Goal: Transaction & Acquisition: Purchase product/service

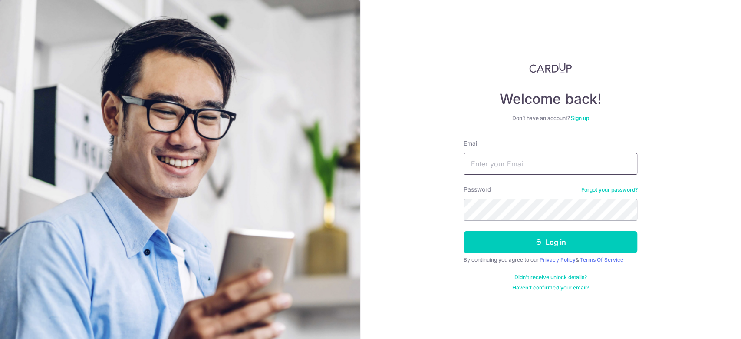
click at [548, 166] on input "Email" at bounding box center [551, 164] width 174 height 22
type input "egohbc@yahoo.com.sg"
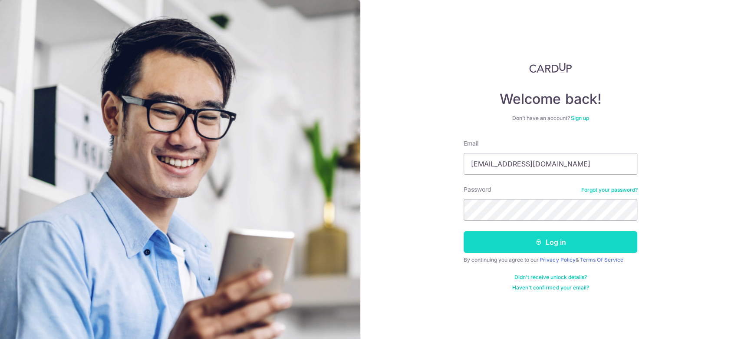
click at [568, 244] on button "Log in" at bounding box center [551, 242] width 174 height 22
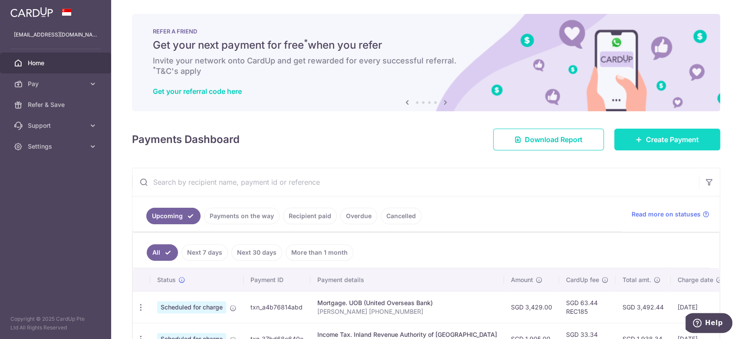
click at [629, 141] on link "Create Payment" at bounding box center [668, 140] width 106 height 22
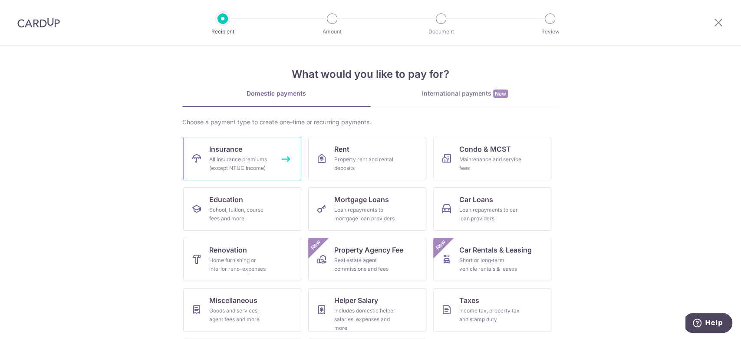
click at [246, 149] on link "Insurance All insurance premiums (except NTUC Income)" at bounding box center [242, 158] width 118 height 43
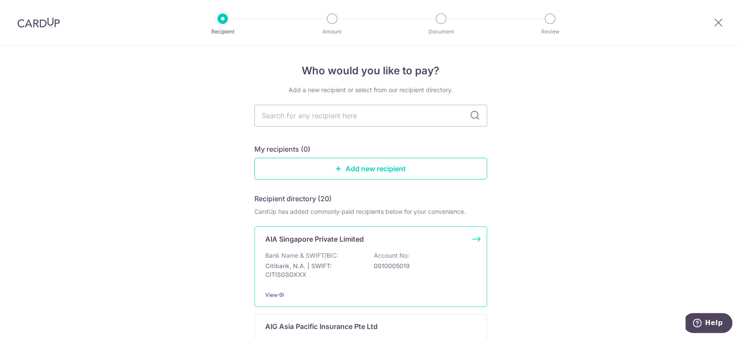
click at [318, 245] on div "AIA Singapore Private Limited Bank Name & SWIFT/BIC: Citibank, N.A. | SWIFT: CI…" at bounding box center [371, 266] width 233 height 80
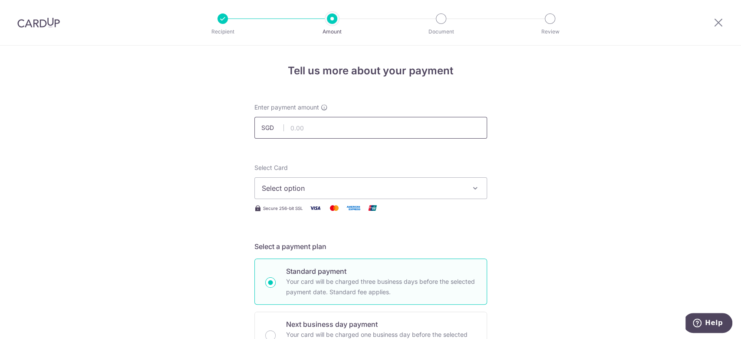
click at [339, 129] on input "text" at bounding box center [371, 128] width 233 height 22
type input "625.38"
click at [360, 187] on span "Select option" at bounding box center [363, 188] width 202 height 10
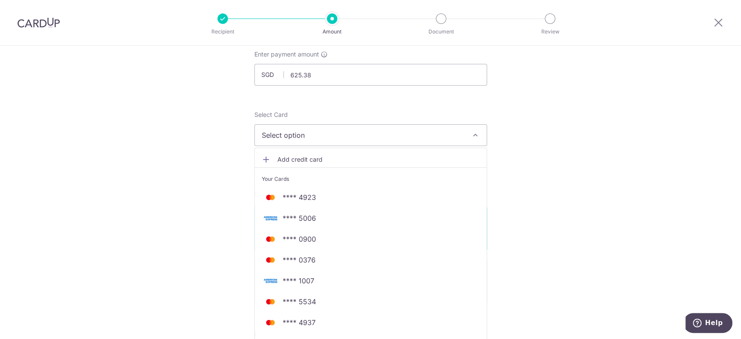
scroll to position [116, 0]
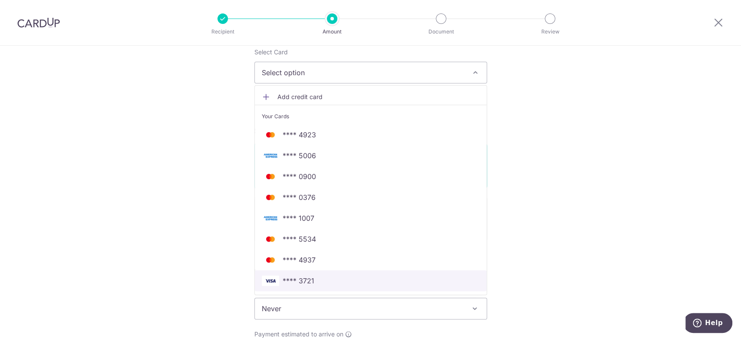
click at [326, 278] on span "**** 3721" at bounding box center [371, 280] width 218 height 10
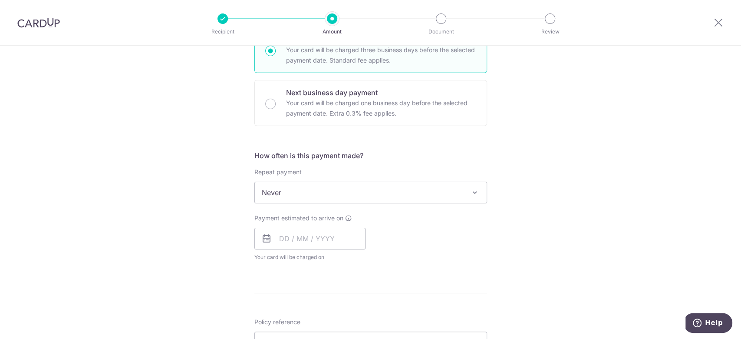
scroll to position [289, 0]
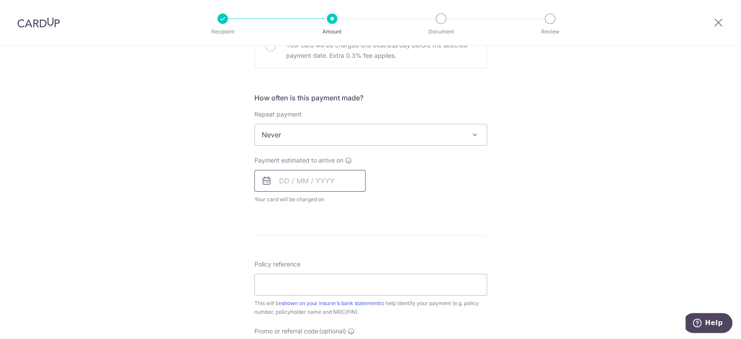
click at [317, 179] on input "text" at bounding box center [310, 181] width 111 height 22
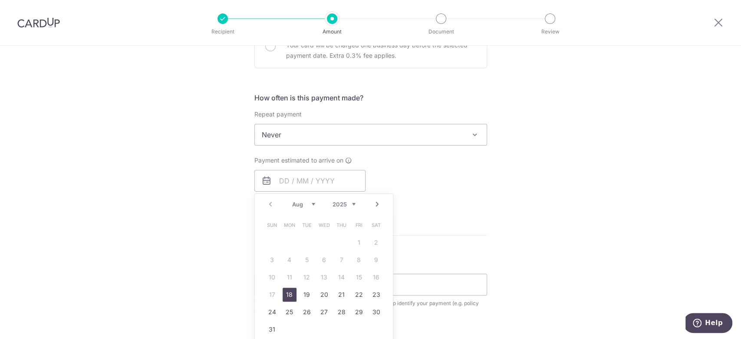
click at [168, 162] on div "Tell us more about your payment Enter payment amount SGD 625.38 625.38 Select C…" at bounding box center [370, 149] width 741 height 786
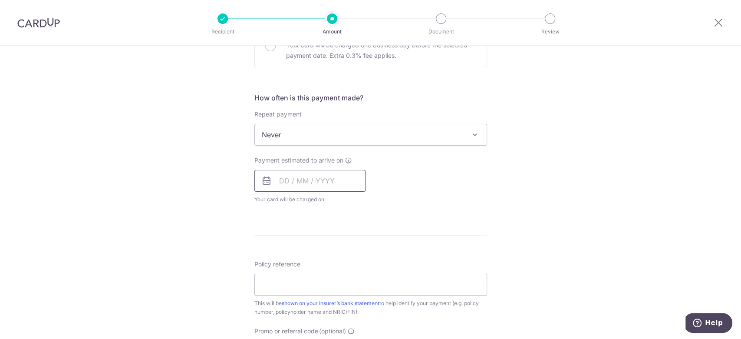
click at [309, 176] on input "text" at bounding box center [310, 181] width 111 height 22
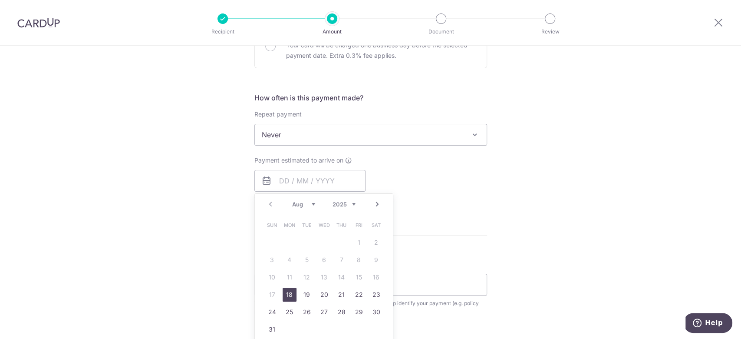
click at [286, 294] on link "18" at bounding box center [290, 295] width 14 height 14
type input "[DATE]"
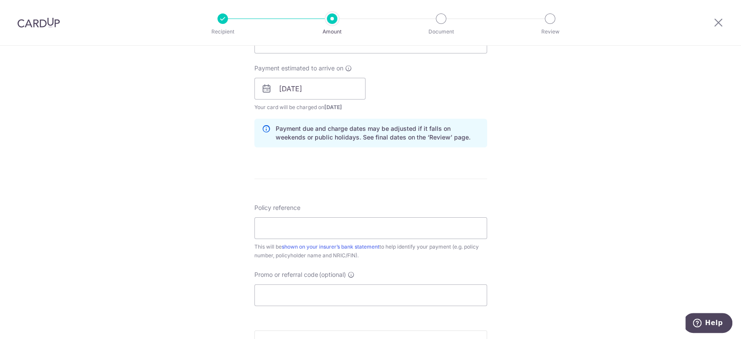
scroll to position [405, 0]
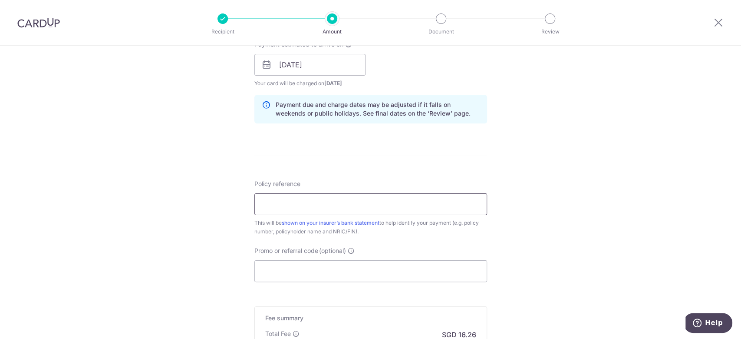
click at [283, 207] on input "Policy reference" at bounding box center [371, 204] width 233 height 22
drag, startPoint x: 322, startPoint y: 205, endPoint x: 308, endPoint y: 207, distance: 14.0
click at [303, 205] on input "P556326322 Edwin Goh" at bounding box center [371, 204] width 233 height 22
type input "P556326322 Malcolm Goh hp81395959"
click at [317, 275] on input "Promo or referral code (optional)" at bounding box center [371, 271] width 233 height 22
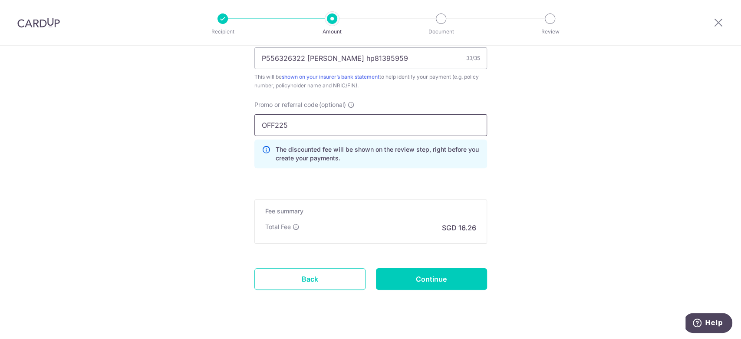
scroll to position [566, 0]
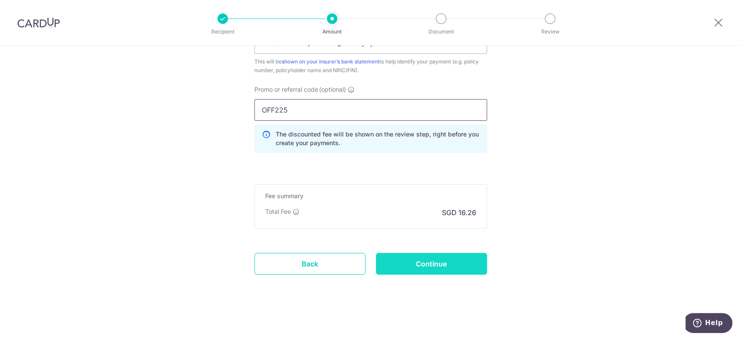
type input "OFF225"
click at [410, 259] on input "Continue" at bounding box center [431, 264] width 111 height 22
type input "Create Schedule"
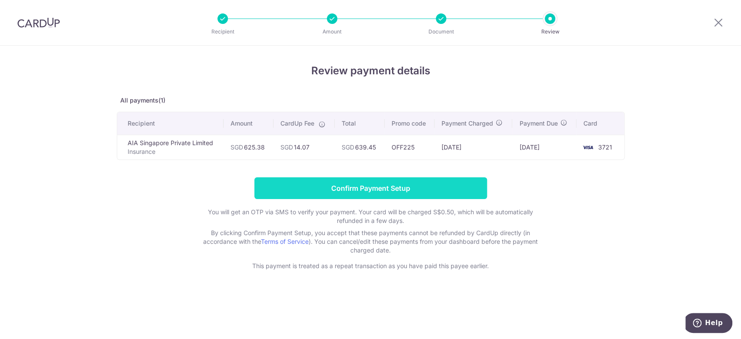
click at [376, 183] on input "Confirm Payment Setup" at bounding box center [371, 188] width 233 height 22
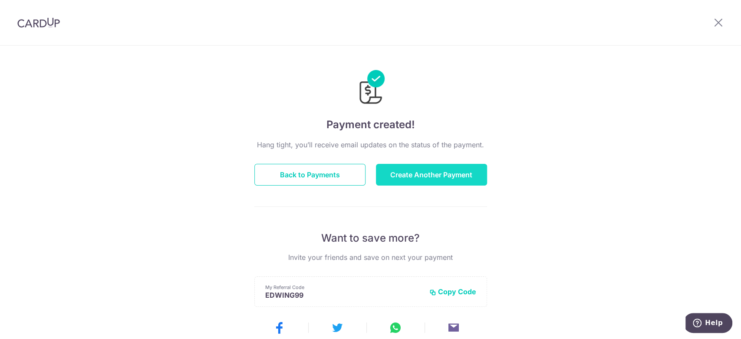
click at [440, 181] on button "Create Another Payment" at bounding box center [431, 175] width 111 height 22
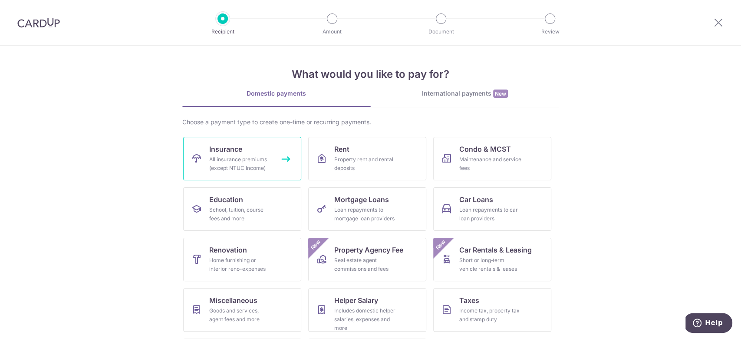
click at [241, 155] on div "All insurance premiums (except NTUC Income)" at bounding box center [240, 163] width 63 height 17
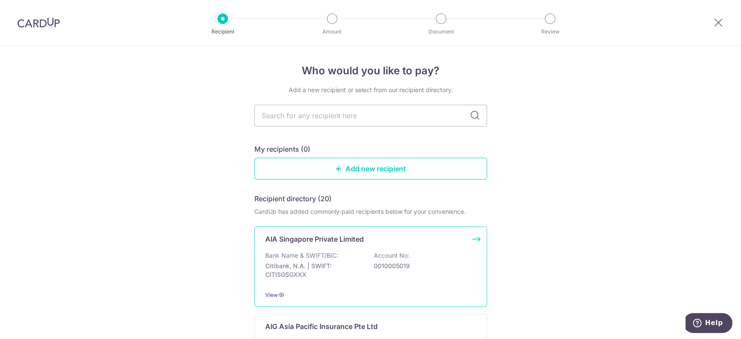
click at [308, 248] on div "AIA Singapore Private Limited Bank Name & SWIFT/BIC: Citibank, N.A. | SWIFT: CI…" at bounding box center [371, 266] width 233 height 80
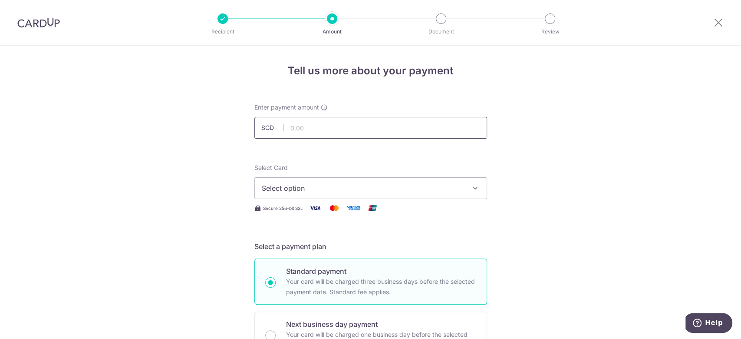
click at [306, 131] on input "text" at bounding box center [371, 128] width 233 height 22
type input "625.38"
click at [275, 195] on button "Select option" at bounding box center [371, 188] width 233 height 22
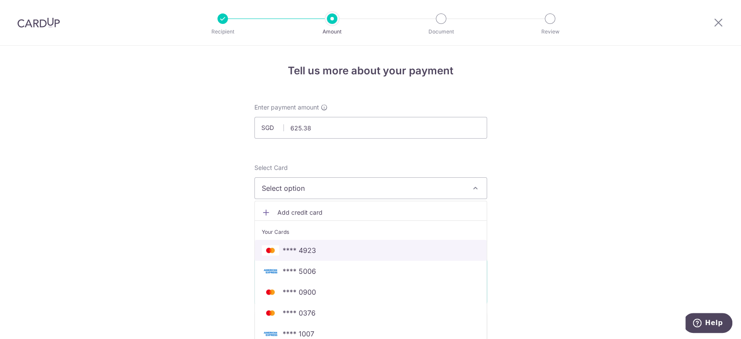
scroll to position [116, 0]
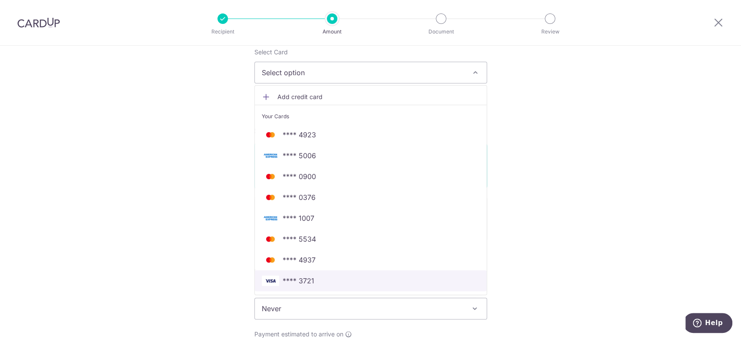
click at [320, 278] on span "**** 3721" at bounding box center [371, 280] width 218 height 10
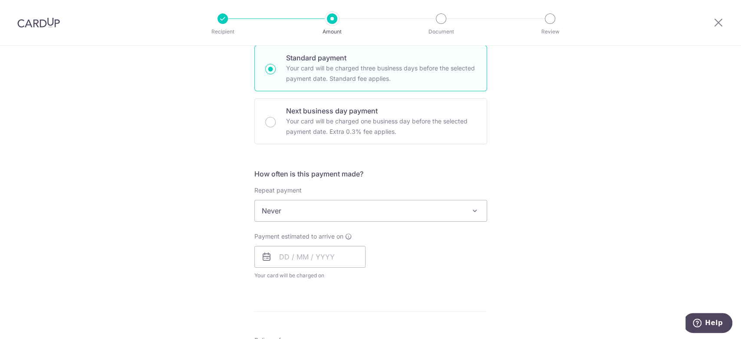
scroll to position [232, 0]
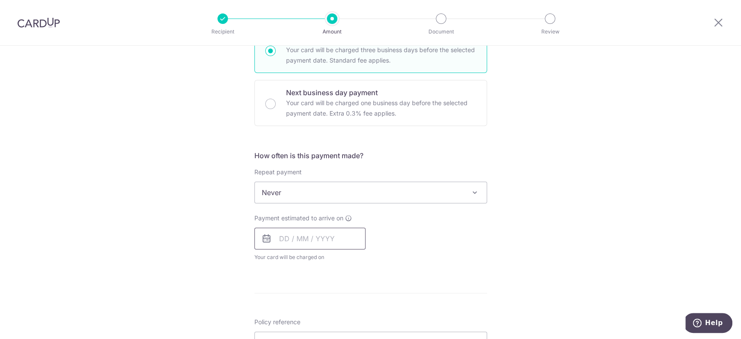
click at [288, 248] on input "text" at bounding box center [310, 239] width 111 height 22
click at [222, 225] on div "Tell us more about your payment Enter payment amount SGD 625.38 625.38 Select C…" at bounding box center [370, 207] width 741 height 786
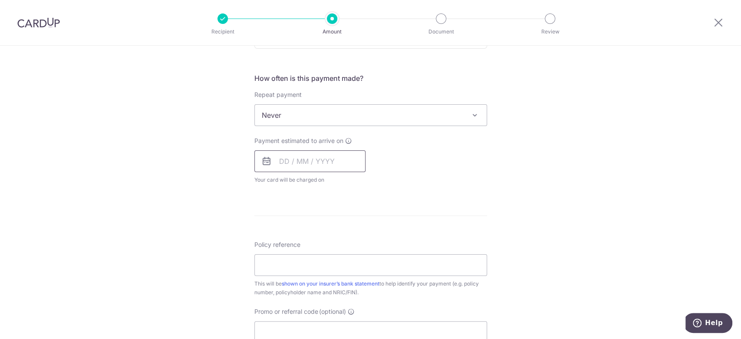
scroll to position [347, 0]
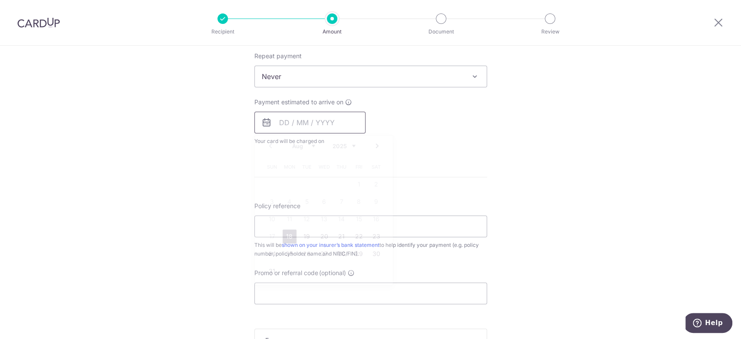
click at [295, 121] on input "text" at bounding box center [310, 123] width 111 height 22
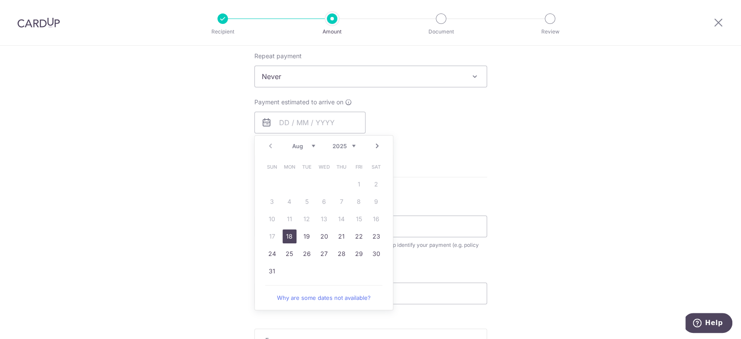
click at [286, 238] on link "18" at bounding box center [290, 236] width 14 height 14
type input "[DATE]"
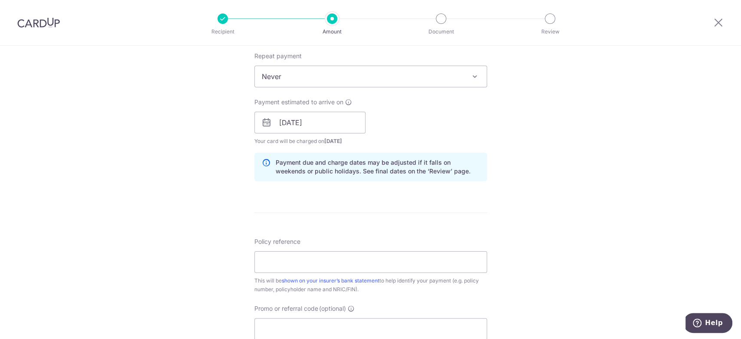
click at [233, 221] on div "Tell us more about your payment Enter payment amount SGD 625.38 625.38 Select C…" at bounding box center [370, 108] width 741 height 821
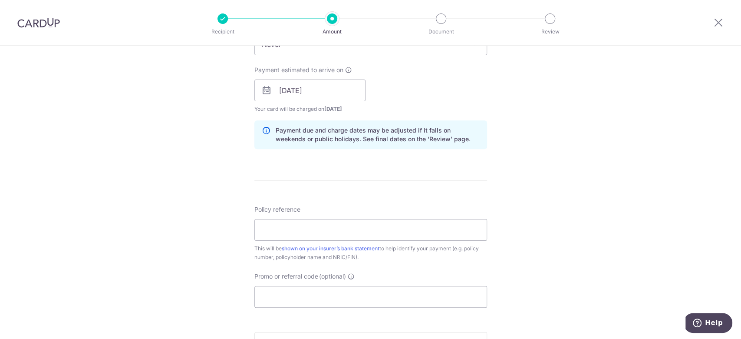
scroll to position [405, 0]
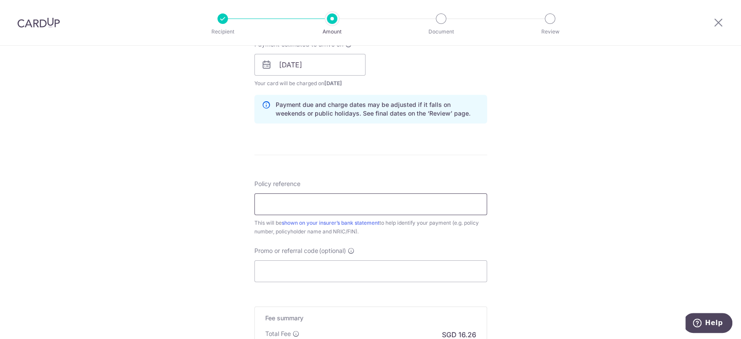
click at [288, 195] on input "Policy reference" at bounding box center [371, 204] width 233 height 22
type input "P"
type input "P556326335 Elenner Goh hp81395959"
click at [363, 270] on input "Promo or referral code (optional)" at bounding box center [371, 271] width 233 height 22
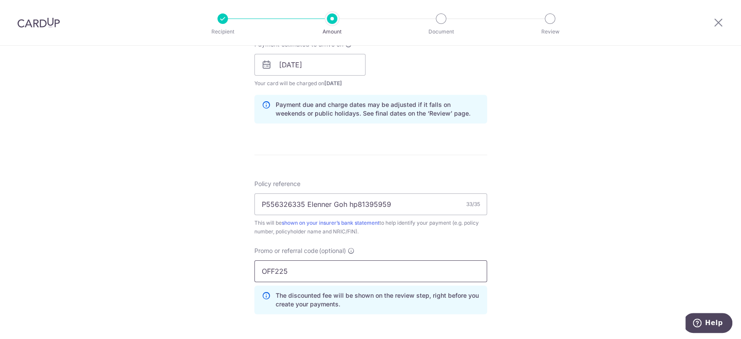
type input "OFF225"
click at [212, 232] on div "Tell us more about your payment Enter payment amount SGD 625.38 625.38 Select C…" at bounding box center [370, 70] width 741 height 860
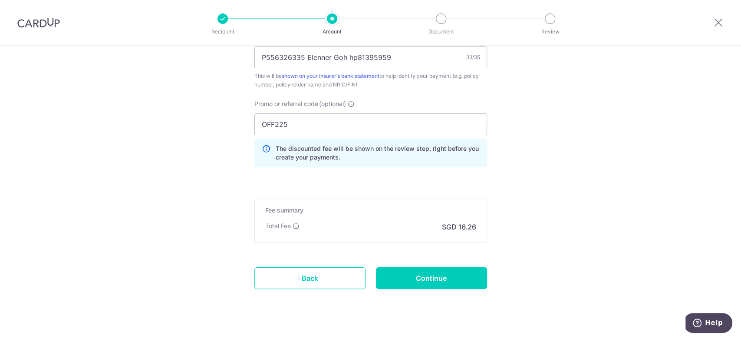
scroll to position [566, 0]
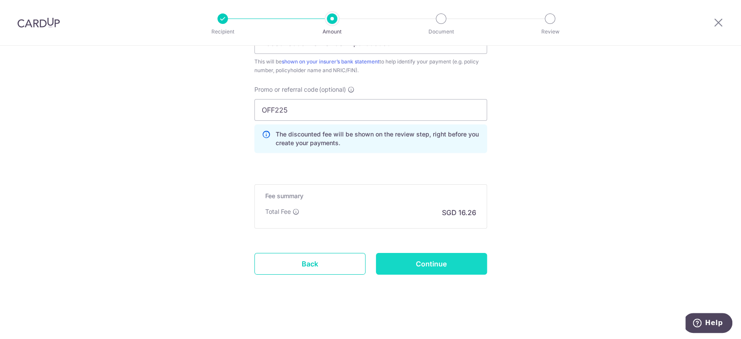
click at [406, 265] on input "Continue" at bounding box center [431, 264] width 111 height 22
type input "Create Schedule"
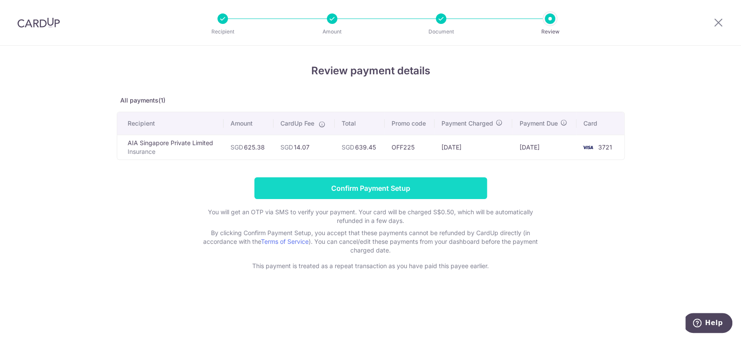
click at [363, 185] on input "Confirm Payment Setup" at bounding box center [371, 188] width 233 height 22
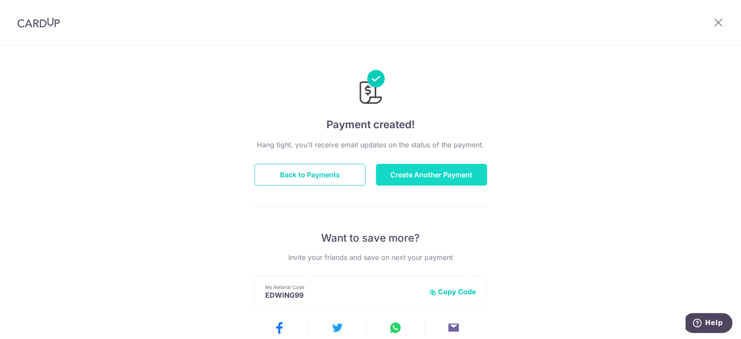
click at [436, 178] on button "Create Another Payment" at bounding box center [431, 175] width 111 height 22
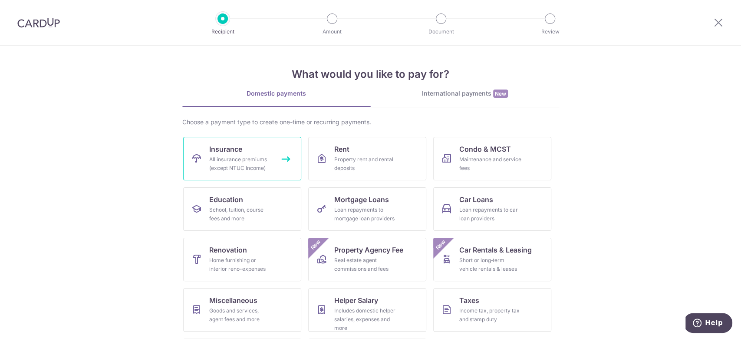
click at [228, 163] on div "All insurance premiums (except NTUC Income)" at bounding box center [240, 163] width 63 height 17
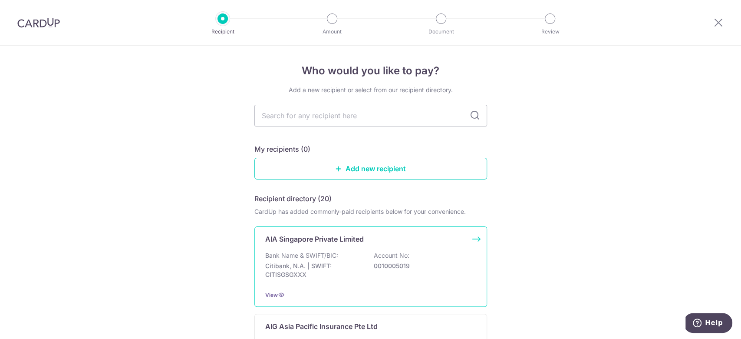
click at [314, 253] on p "Bank Name & SWIFT/BIC:" at bounding box center [301, 255] width 73 height 9
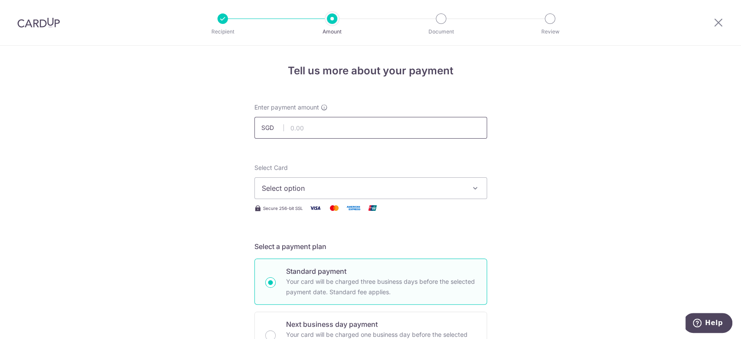
click at [303, 134] on input "text" at bounding box center [371, 128] width 233 height 22
type input "152.40"
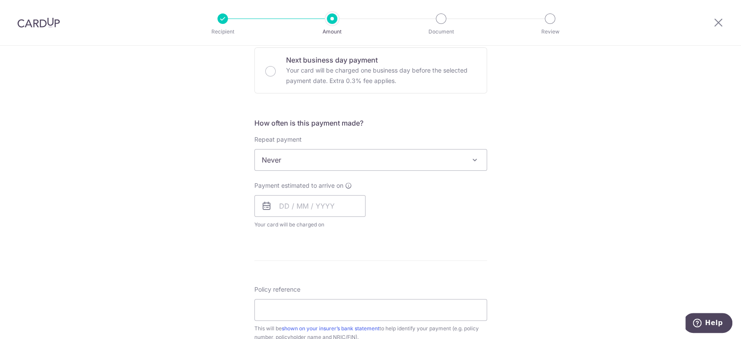
scroll to position [289, 0]
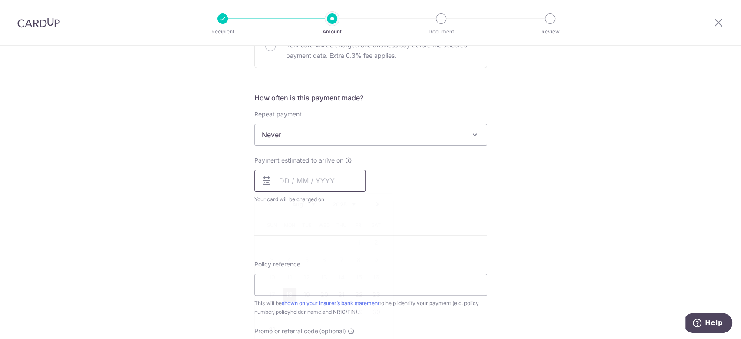
click at [296, 179] on input "text" at bounding box center [310, 181] width 111 height 22
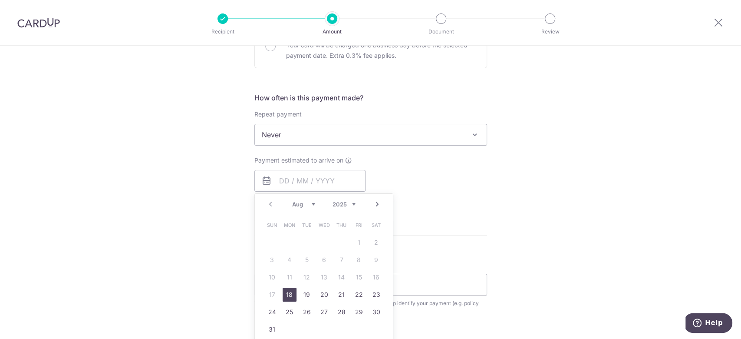
click at [228, 202] on div "Tell us more about your payment Enter payment amount SGD 152.40 152.40 Select C…" at bounding box center [370, 149] width 741 height 786
click at [297, 181] on input "text" at bounding box center [310, 181] width 111 height 22
click at [284, 292] on link "18" at bounding box center [290, 295] width 14 height 14
type input "[DATE]"
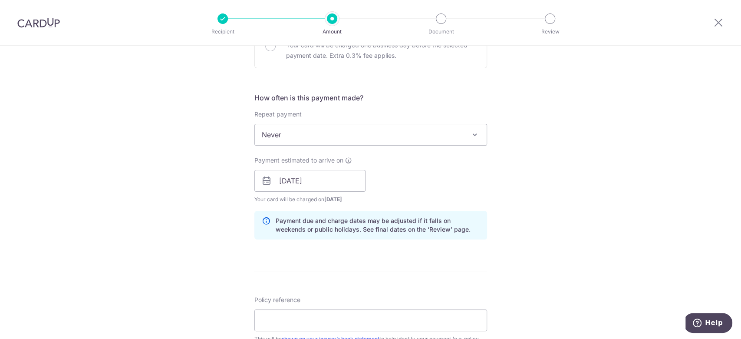
click at [185, 245] on div "Tell us more about your payment Enter payment amount SGD 152.40 152.40 Select C…" at bounding box center [370, 166] width 741 height 821
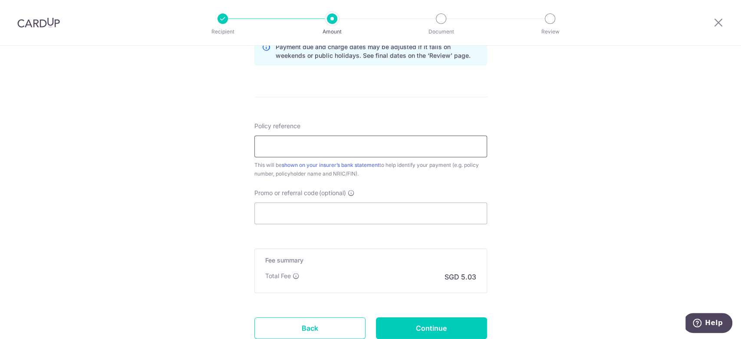
click at [276, 148] on input "Policy reference" at bounding box center [371, 147] width 233 height 22
type input "P556547376 [PERSON_NAME] hp81395959"
click at [324, 210] on input "Promo or referral code (optional)" at bounding box center [371, 213] width 233 height 22
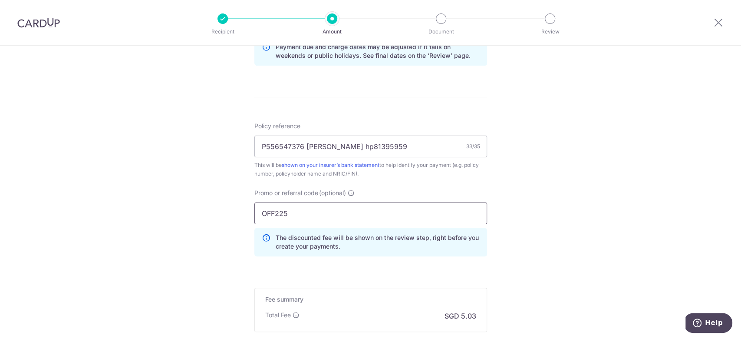
type input "OFF225"
click at [215, 243] on div "Tell us more about your payment Enter payment amount SGD 152.40 152.40 Select C…" at bounding box center [370, 13] width 741 height 860
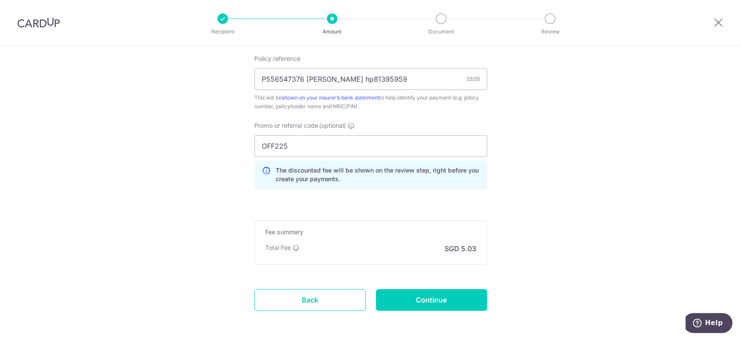
scroll to position [566, 0]
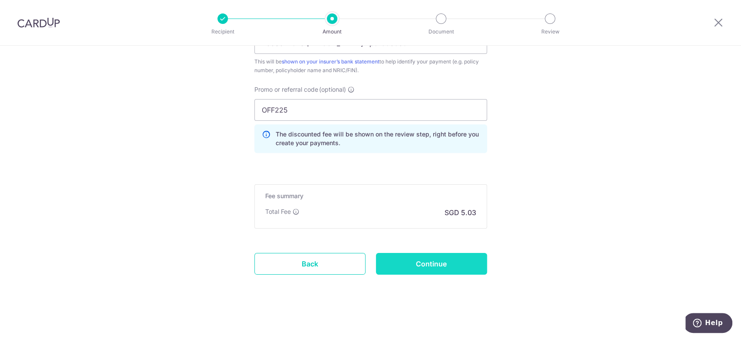
click at [422, 262] on input "Continue" at bounding box center [431, 264] width 111 height 22
type input "Create Schedule"
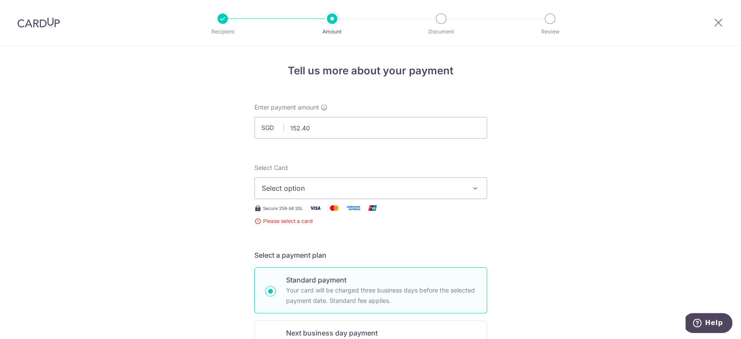
click at [410, 202] on div "Secure 256-bit SSL" at bounding box center [371, 207] width 233 height 11
click at [410, 193] on button "Select option" at bounding box center [371, 188] width 233 height 22
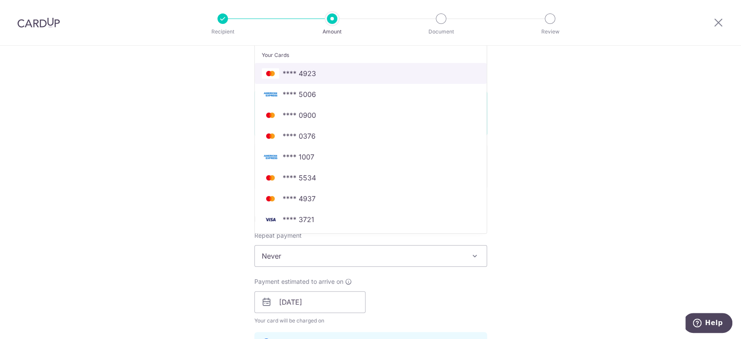
scroll to position [232, 0]
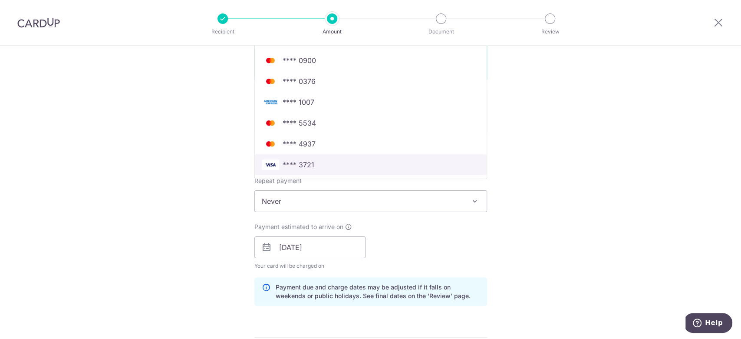
click at [328, 168] on span "**** 3721" at bounding box center [371, 164] width 218 height 10
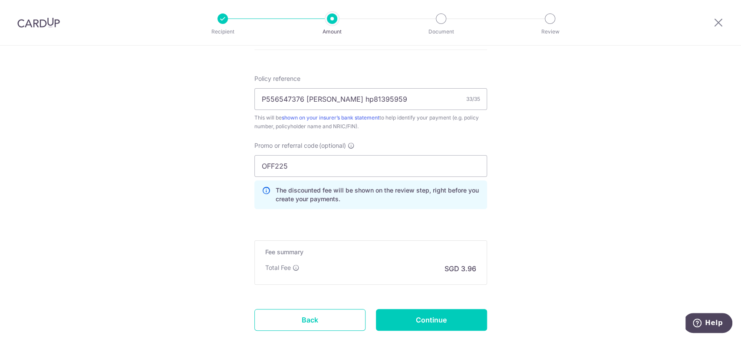
scroll to position [566, 0]
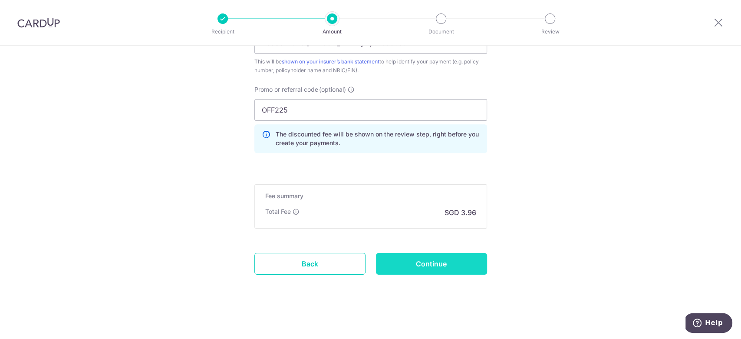
click at [463, 262] on input "Continue" at bounding box center [431, 264] width 111 height 22
type input "Create Schedule"
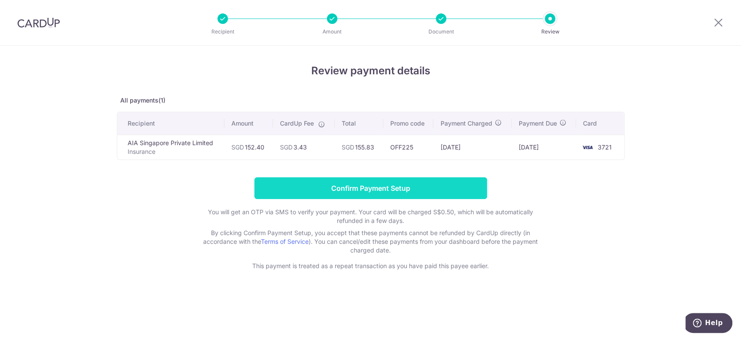
click at [381, 187] on input "Confirm Payment Setup" at bounding box center [371, 188] width 233 height 22
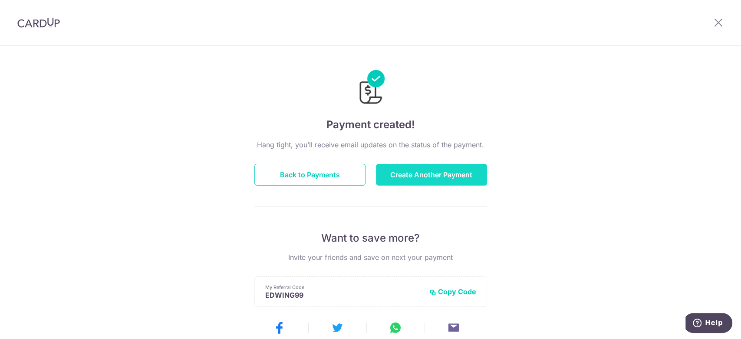
click at [438, 169] on button "Create Another Payment" at bounding box center [431, 175] width 111 height 22
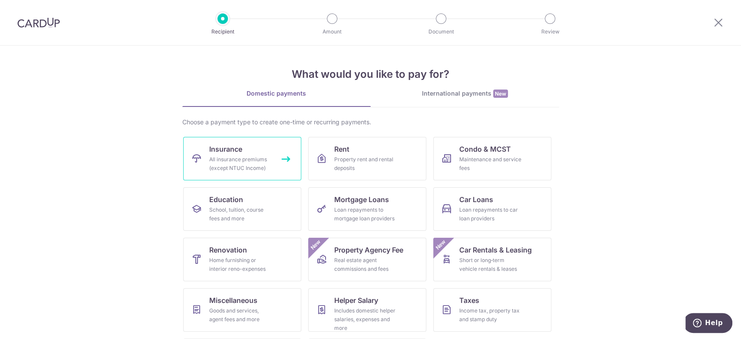
click at [272, 149] on link "Insurance All insurance premiums (except NTUC Income)" at bounding box center [242, 158] width 118 height 43
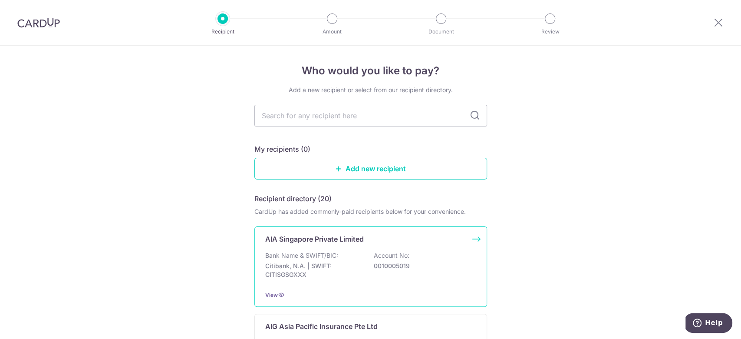
click at [331, 264] on p "Citibank, N.A. | SWIFT: CITISGSGXXX" at bounding box center [313, 269] width 97 height 17
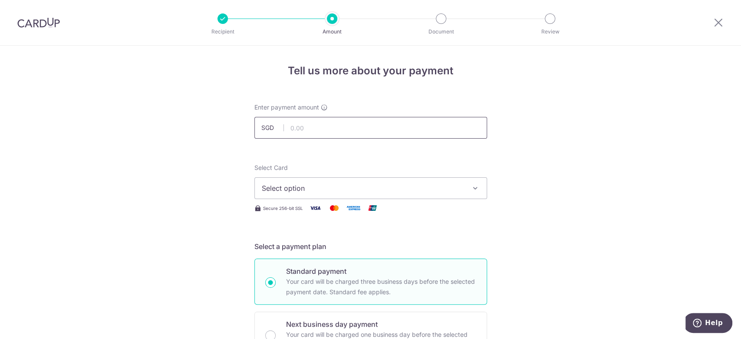
click at [323, 123] on input "text" at bounding box center [371, 128] width 233 height 22
type input "211.08"
click at [296, 186] on span "Select option" at bounding box center [363, 188] width 202 height 10
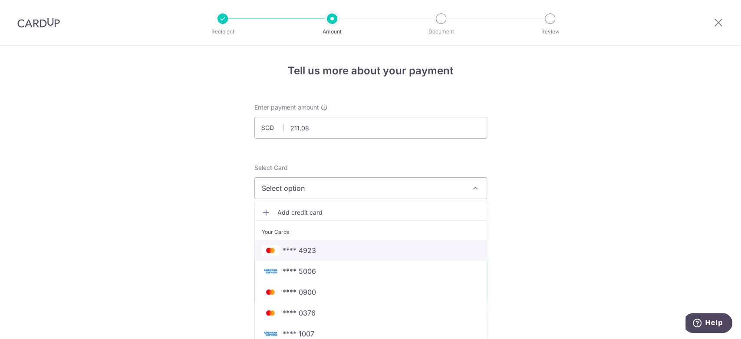
scroll to position [232, 0]
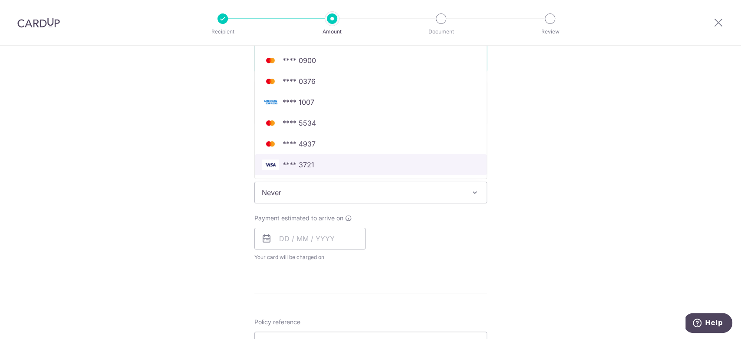
click at [289, 168] on span "**** 3721" at bounding box center [299, 164] width 32 height 10
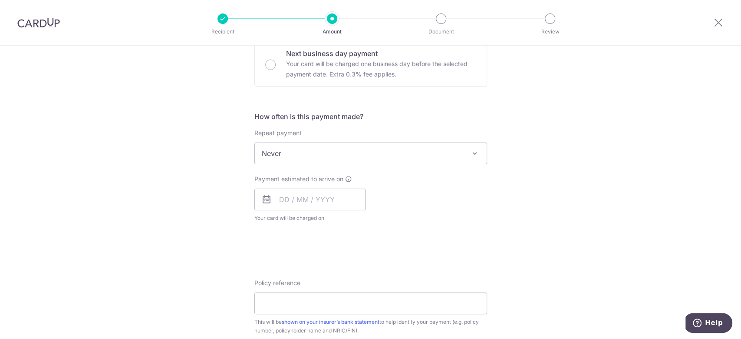
scroll to position [289, 0]
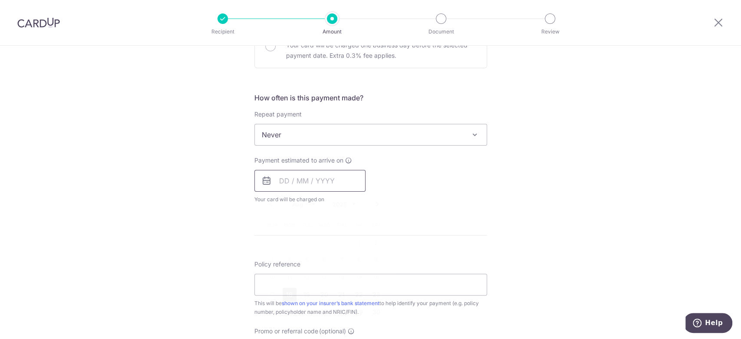
click at [288, 178] on input "text" at bounding box center [310, 181] width 111 height 22
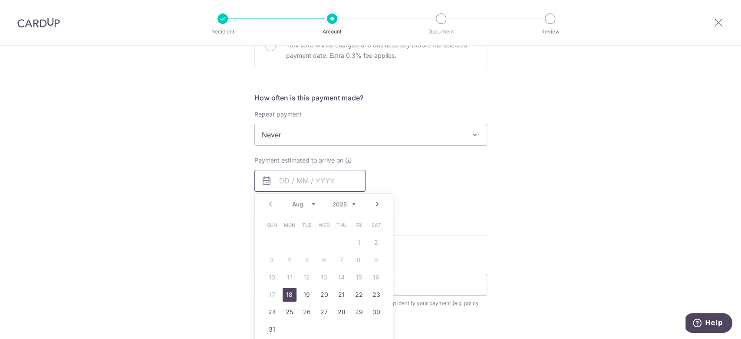
click at [288, 178] on input "text" at bounding box center [310, 181] width 111 height 22
click at [288, 291] on link "18" at bounding box center [290, 295] width 14 height 14
type input "[DATE]"
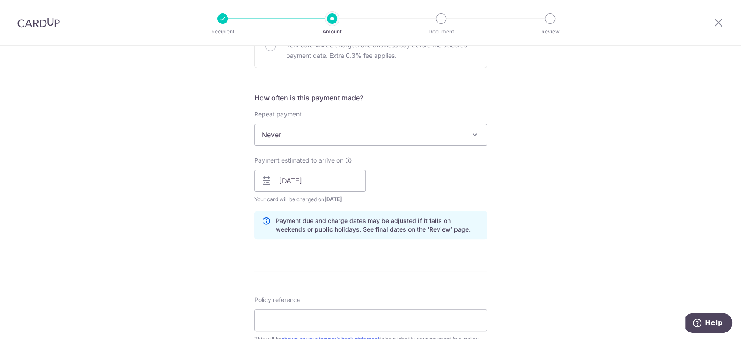
click at [219, 235] on div "Tell us more about your payment Enter payment amount SGD 211.08 211.08 Select C…" at bounding box center [370, 166] width 741 height 821
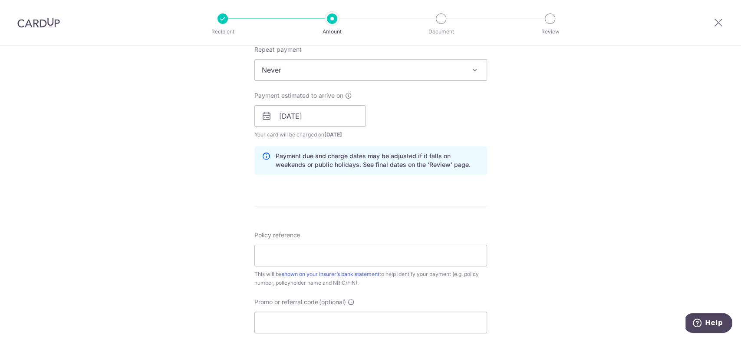
scroll to position [405, 0]
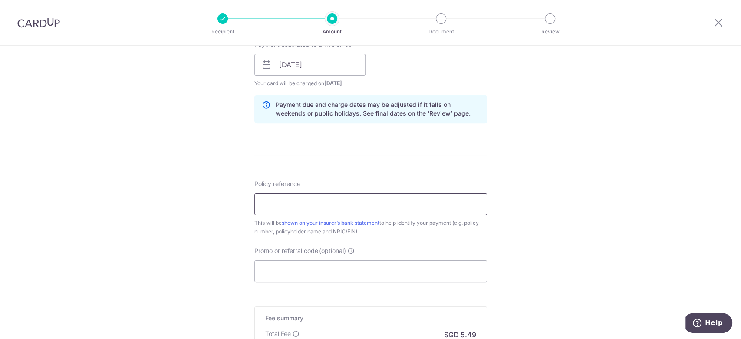
click at [285, 209] on input "Policy reference" at bounding box center [371, 204] width 233 height 22
type input "P556547389 Elenner Goh hp81395959"
click at [206, 240] on div "Tell us more about your payment Enter payment amount SGD 211.08 211.08 Select C…" at bounding box center [370, 50] width 741 height 821
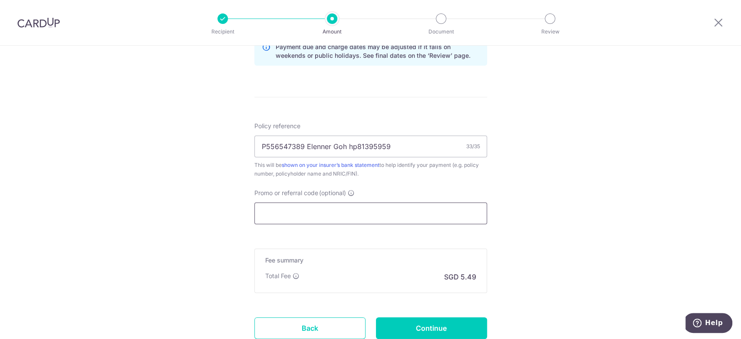
click at [275, 211] on input "Promo or referral code (optional)" at bounding box center [371, 213] width 233 height 22
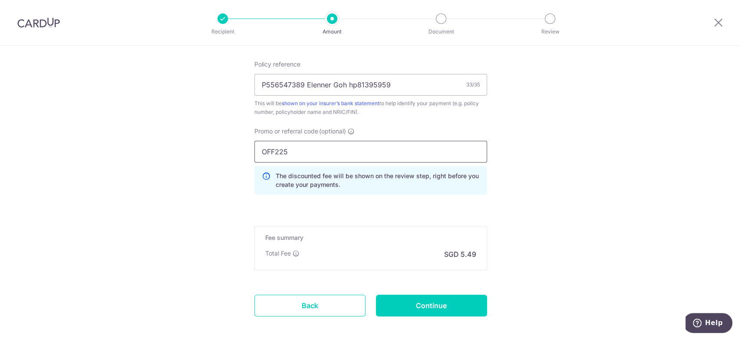
scroll to position [566, 0]
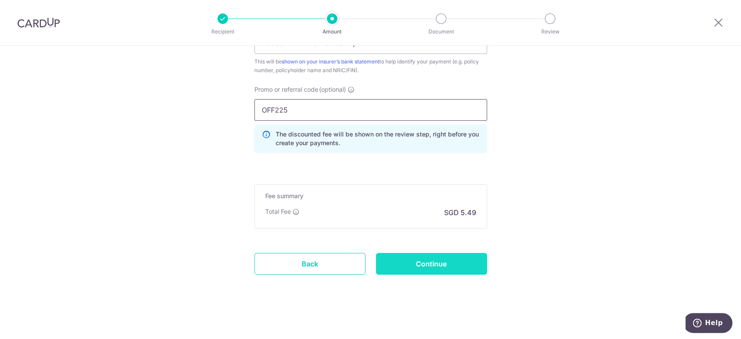
type input "OFF225"
click at [423, 258] on input "Continue" at bounding box center [431, 264] width 111 height 22
type input "Create Schedule"
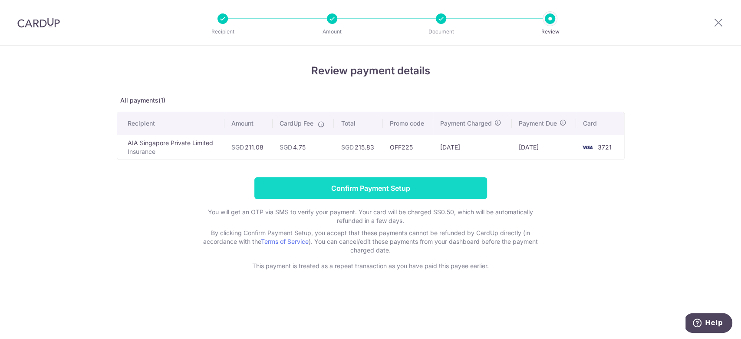
click at [305, 187] on input "Confirm Payment Setup" at bounding box center [371, 188] width 233 height 22
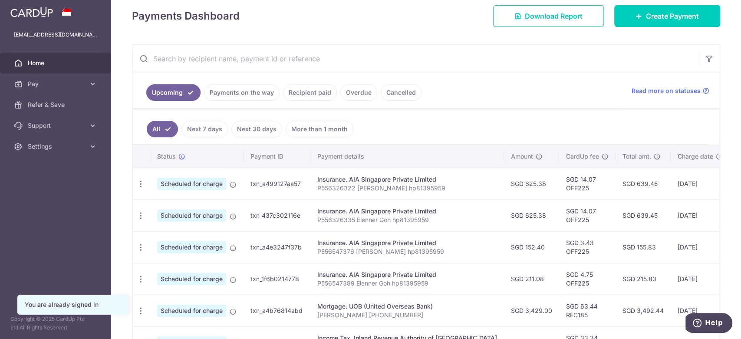
scroll to position [174, 0]
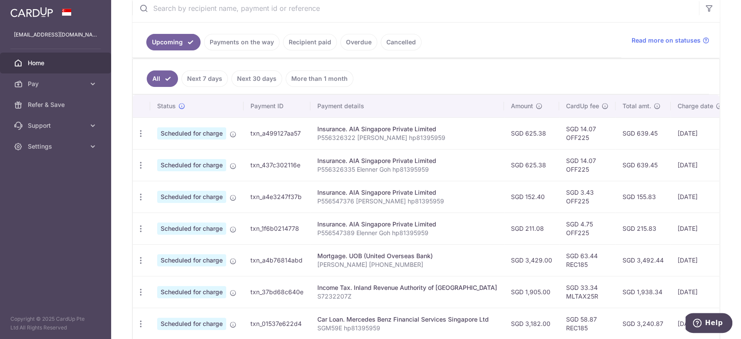
click at [247, 42] on link "Payments on the way" at bounding box center [242, 42] width 76 height 17
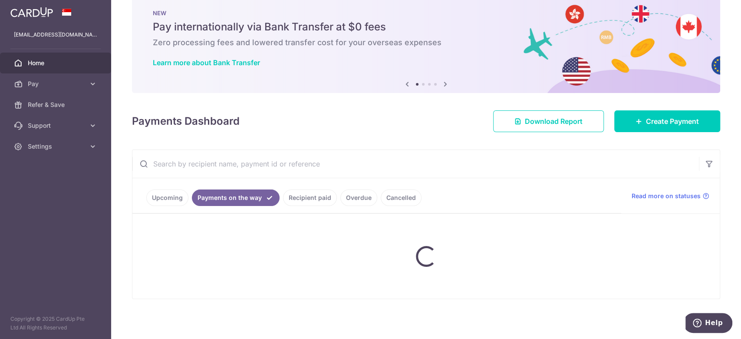
scroll to position [48, 0]
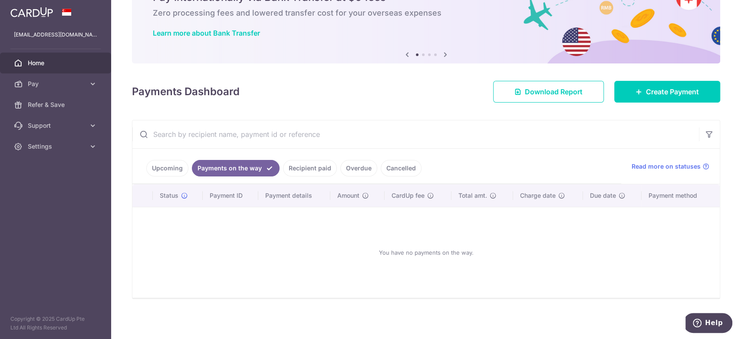
click at [393, 164] on link "Cancelled" at bounding box center [401, 168] width 41 height 17
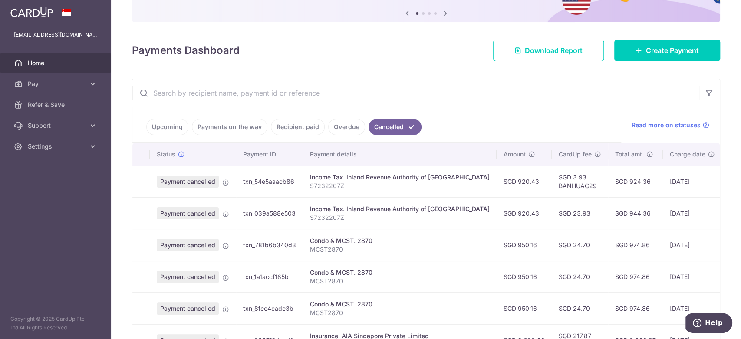
scroll to position [0, 0]
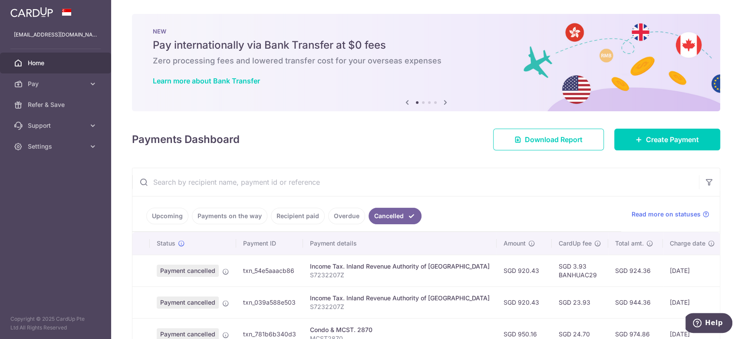
click at [63, 64] on span "Home" at bounding box center [56, 63] width 57 height 9
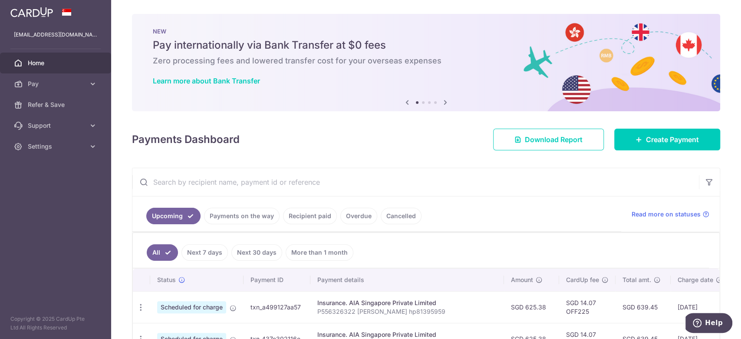
click at [60, 7] on div at bounding box center [55, 12] width 111 height 24
drag, startPoint x: 58, startPoint y: 9, endPoint x: 63, endPoint y: 9, distance: 5.7
click at [59, 9] on div at bounding box center [55, 12] width 111 height 24
click at [63, 9] on span at bounding box center [67, 12] width 10 height 7
click at [445, 100] on icon at bounding box center [445, 102] width 10 height 11
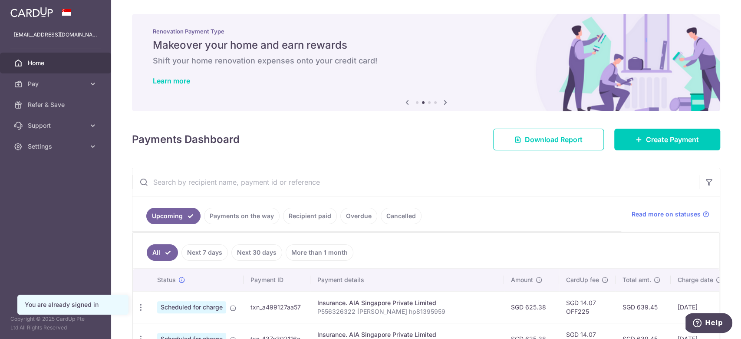
click at [445, 100] on icon at bounding box center [445, 102] width 10 height 11
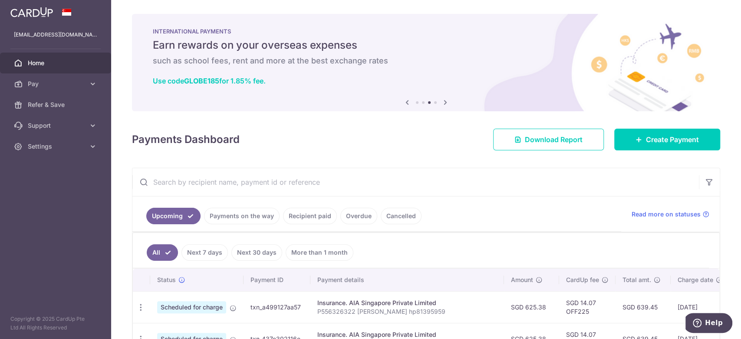
click at [445, 100] on icon at bounding box center [445, 102] width 10 height 11
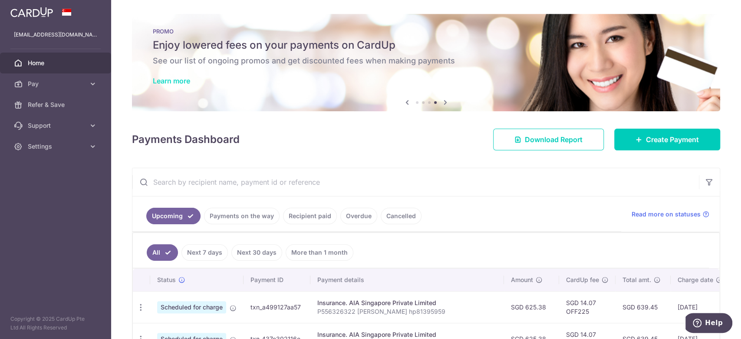
click at [176, 80] on link "Learn more" at bounding box center [171, 80] width 37 height 9
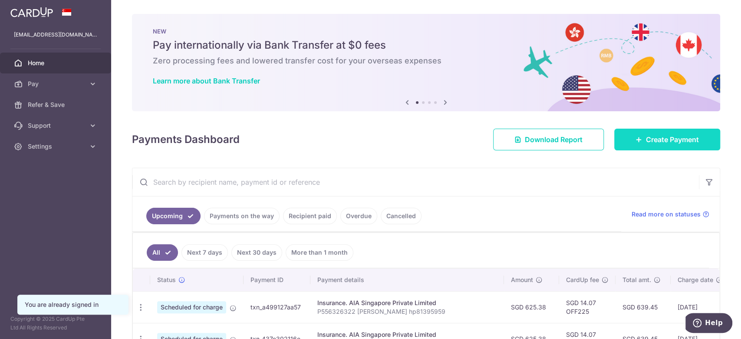
click at [636, 141] on icon at bounding box center [639, 139] width 7 height 7
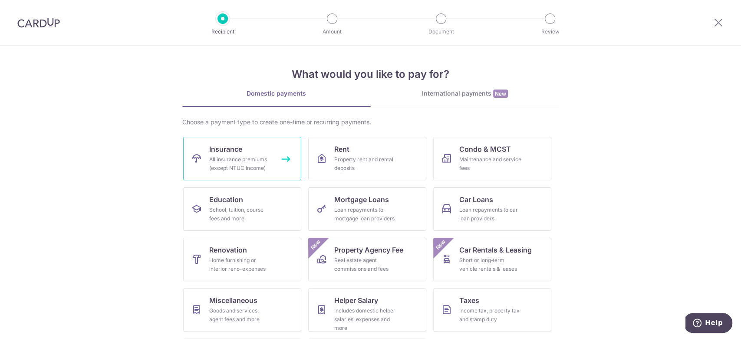
click at [243, 149] on link "Insurance All insurance premiums (except NTUC Income)" at bounding box center [242, 158] width 118 height 43
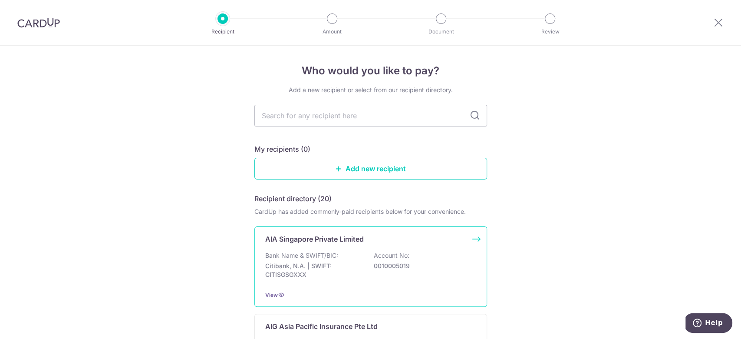
click at [316, 245] on div "AIA Singapore Private Limited Bank Name & SWIFT/BIC: Citibank, N.A. | SWIFT: CI…" at bounding box center [371, 266] width 233 height 80
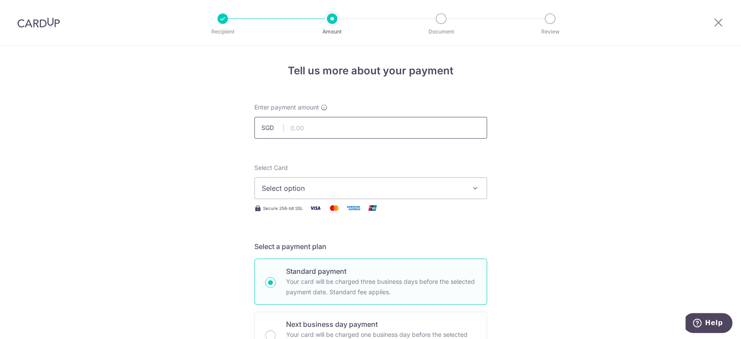
click at [297, 127] on input "text" at bounding box center [371, 128] width 233 height 22
type input "26.26"
click at [446, 212] on div "Secure 256-bit SSL" at bounding box center [371, 207] width 233 height 11
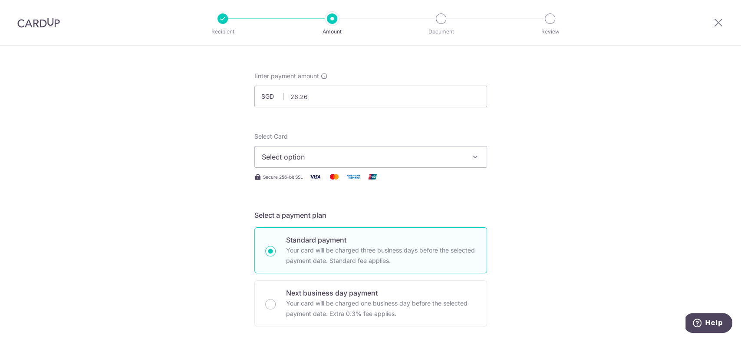
scroll to position [58, 0]
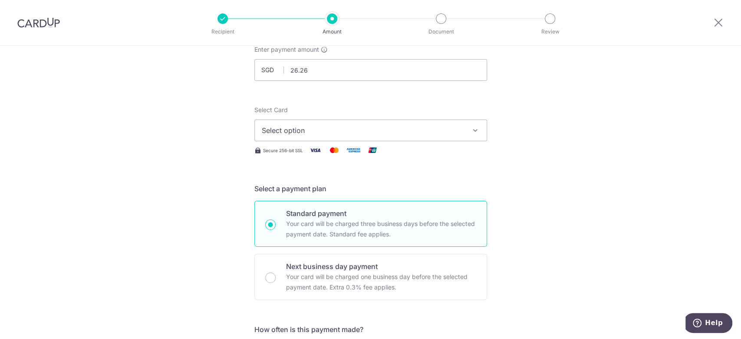
click at [434, 130] on span "Select option" at bounding box center [363, 130] width 202 height 10
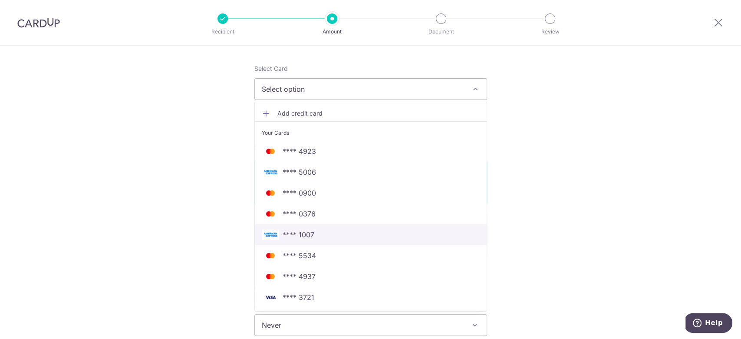
scroll to position [174, 0]
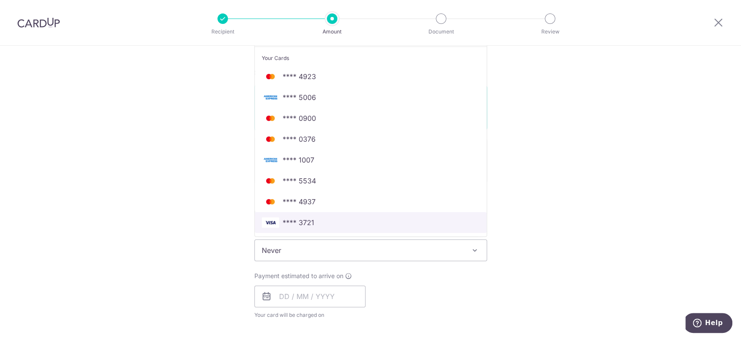
click at [319, 225] on span "**** 3721" at bounding box center [371, 222] width 218 height 10
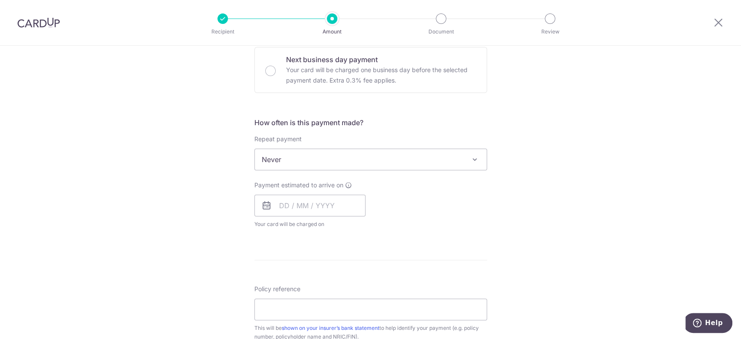
scroll to position [289, 0]
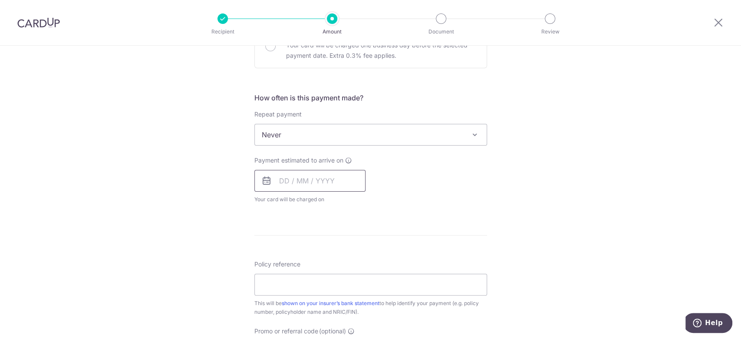
click at [281, 182] on input "text" at bounding box center [310, 181] width 111 height 22
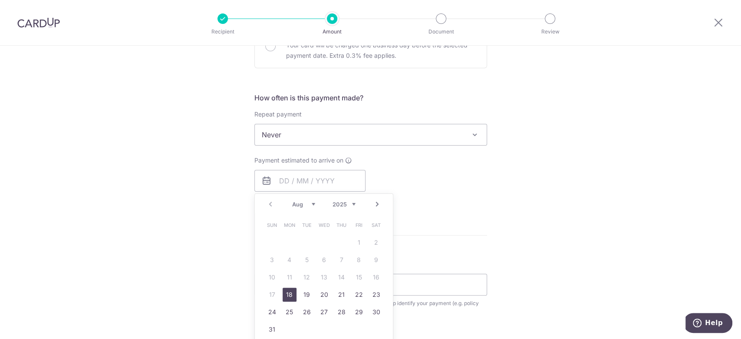
drag, startPoint x: 289, startPoint y: 293, endPoint x: 214, endPoint y: 242, distance: 90.6
click at [289, 293] on link "18" at bounding box center [290, 295] width 14 height 14
type input "[DATE]"
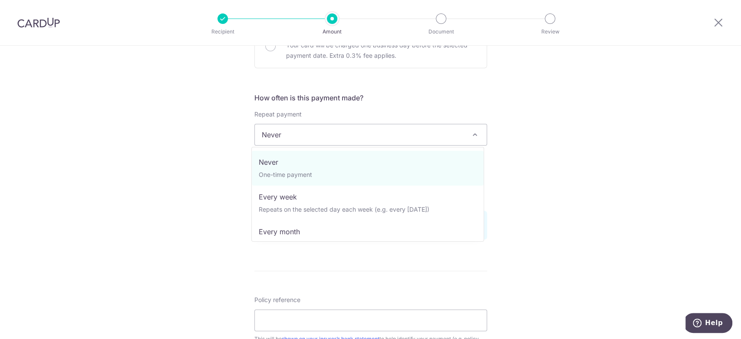
click at [316, 134] on span "Never" at bounding box center [371, 134] width 232 height 21
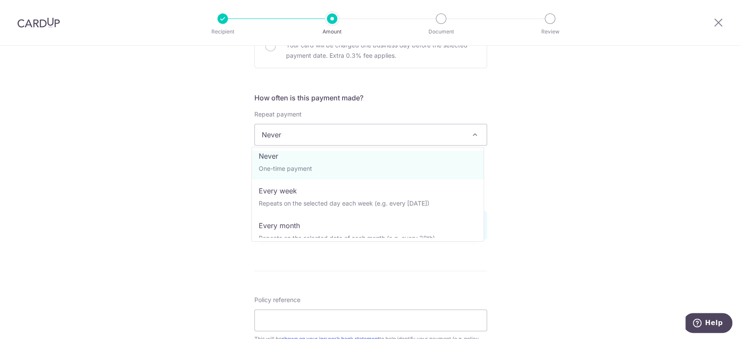
scroll to position [6, 0]
select select "3"
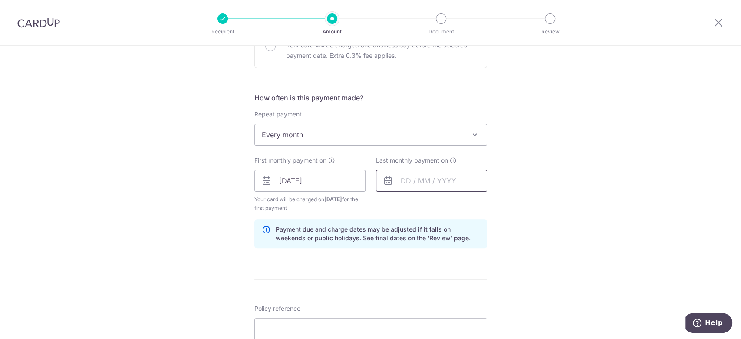
click at [431, 177] on input "text" at bounding box center [431, 181] width 111 height 22
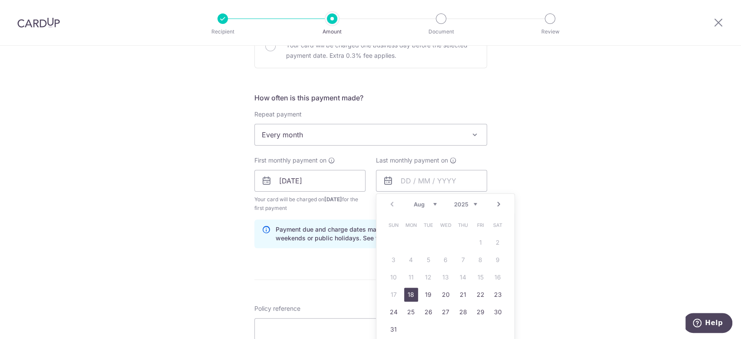
click at [473, 202] on select "2025 2026 2027 2028 2029 2030 2031 2032 2033 2034 2035" at bounding box center [465, 204] width 23 height 7
click at [434, 205] on div "Jan Feb Mar Apr May Jun Jul Aug Sep Oct Nov Dec 2025 2026 2027 2028 2029 2030 2…" at bounding box center [445, 204] width 63 height 7
click at [432, 203] on select "Jan Feb Mar Apr May Jun Jul Aug Sep Oct Nov Dec" at bounding box center [425, 204] width 23 height 7
click at [409, 296] on link "18" at bounding box center [411, 295] width 14 height 14
type input "18/05/2026"
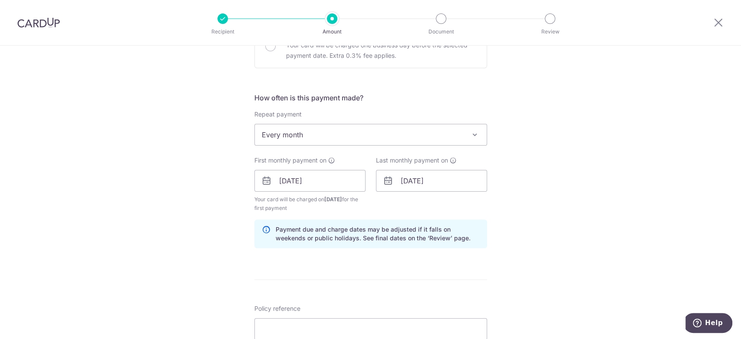
scroll to position [405, 0]
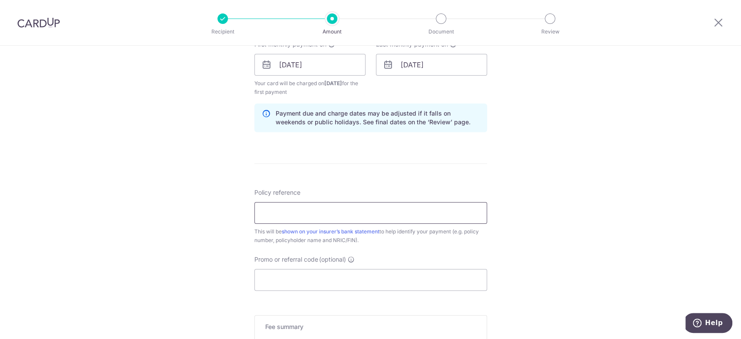
click at [395, 217] on input "Policy reference" at bounding box center [371, 213] width 233 height 22
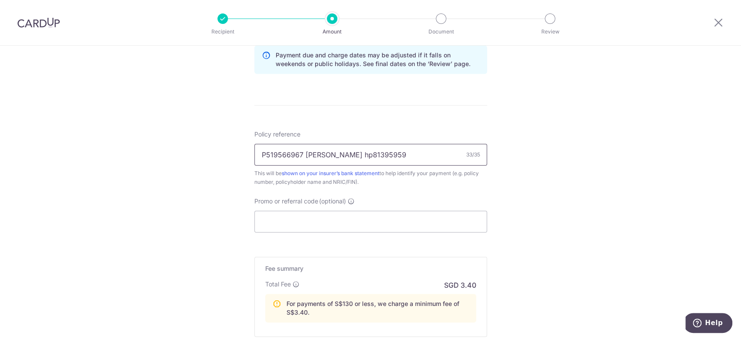
scroll to position [521, 0]
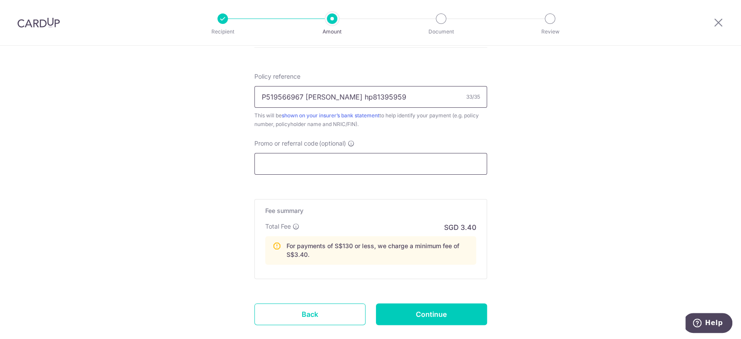
type input "P519566967 Malcolm Goh hp81395959"
click at [337, 153] on input "Promo or referral code (optional)" at bounding box center [371, 164] width 233 height 22
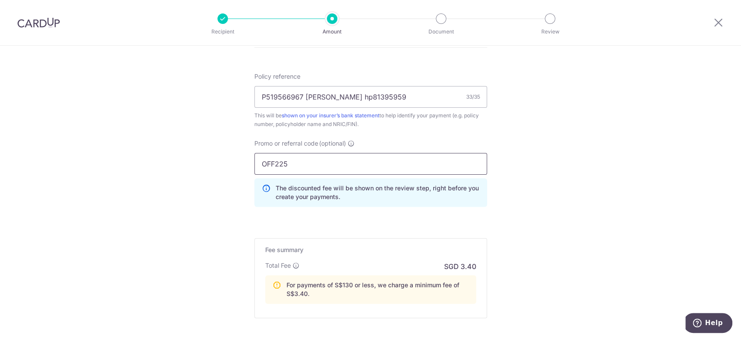
type input "OFF225"
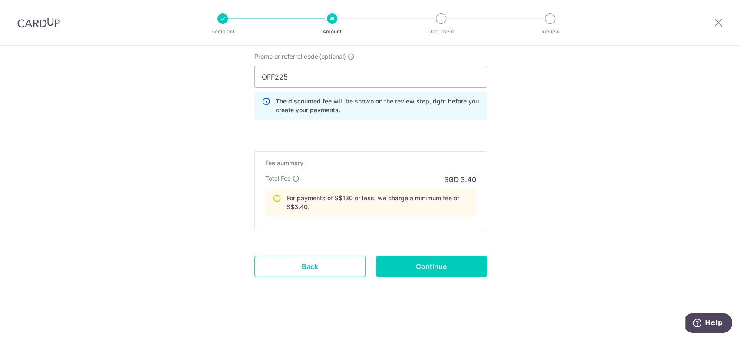
scroll to position [610, 0]
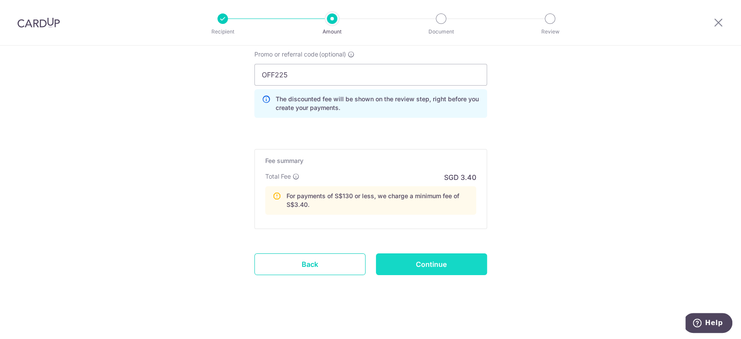
click at [423, 272] on input "Continue" at bounding box center [431, 264] width 111 height 22
type input "Create Schedule"
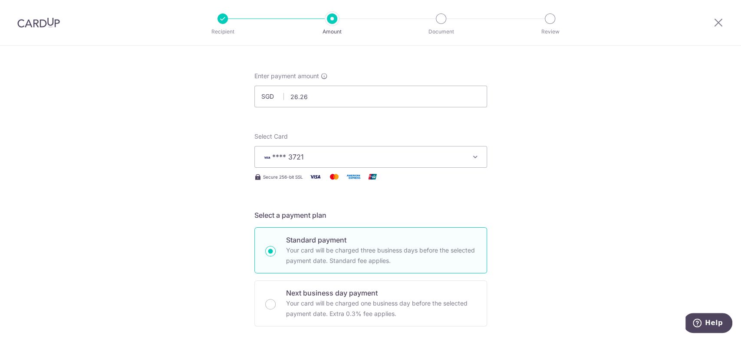
scroll to position [0, 0]
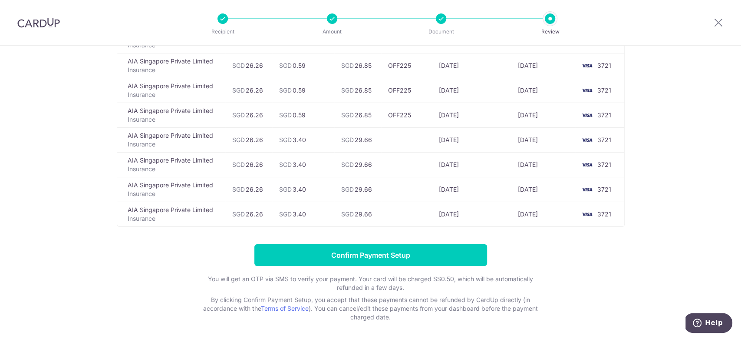
scroll to position [189, 0]
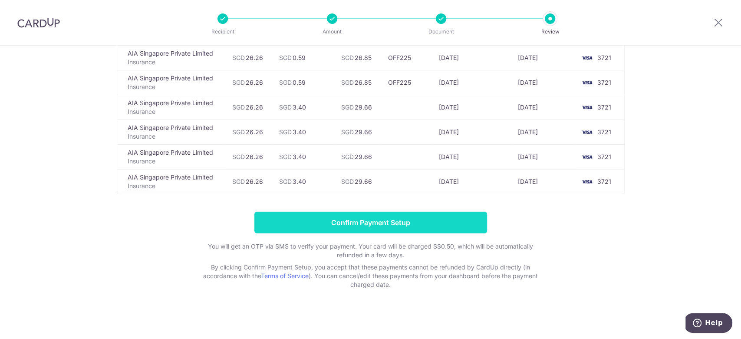
click at [449, 229] on input "Confirm Payment Setup" at bounding box center [371, 223] width 233 height 22
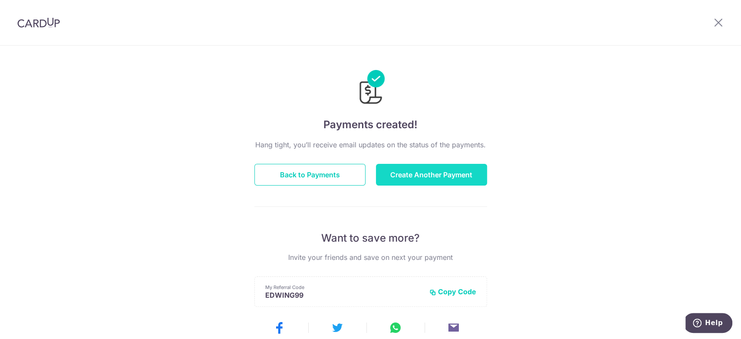
click at [405, 179] on button "Create Another Payment" at bounding box center [431, 175] width 111 height 22
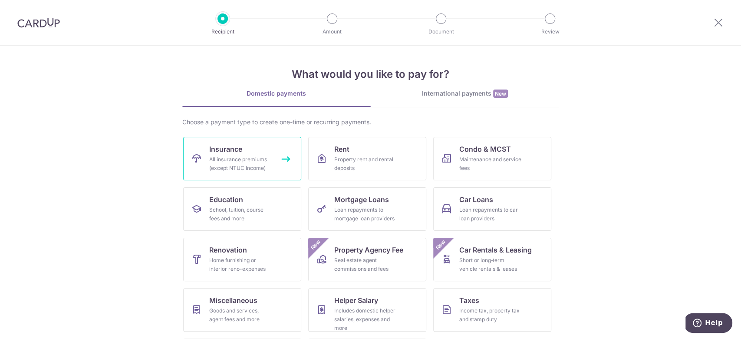
click at [235, 142] on link "Insurance All insurance premiums (except NTUC Income)" at bounding box center [242, 158] width 118 height 43
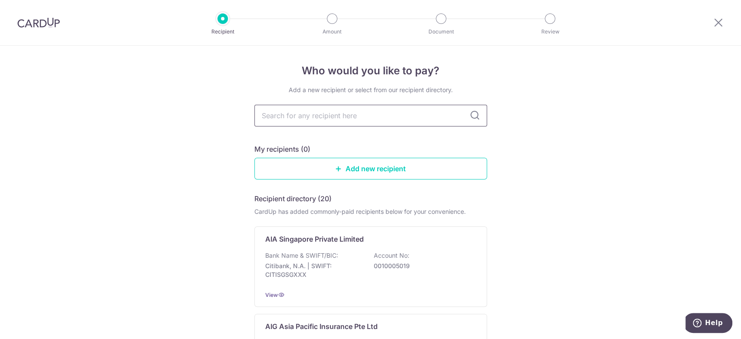
click at [295, 120] on input "text" at bounding box center [371, 116] width 233 height 22
click at [337, 289] on div "AIA Singapore Private Limited Bank Name & SWIFT/BIC: Citibank, N.A. | SWIFT: CI…" at bounding box center [371, 266] width 233 height 80
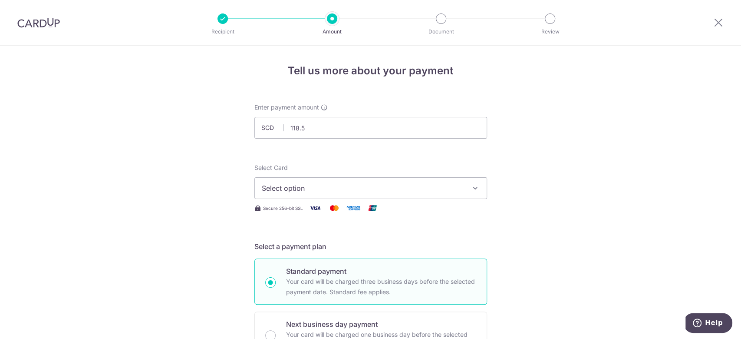
type input "118.50"
drag, startPoint x: 191, startPoint y: 190, endPoint x: 210, endPoint y: 192, distance: 18.8
click at [319, 192] on span "Select option" at bounding box center [363, 188] width 202 height 10
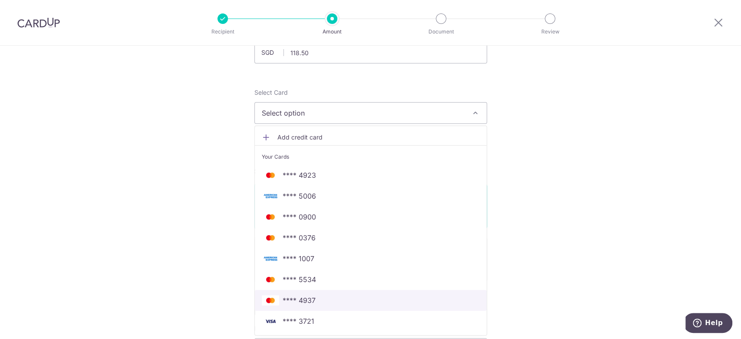
scroll to position [116, 0]
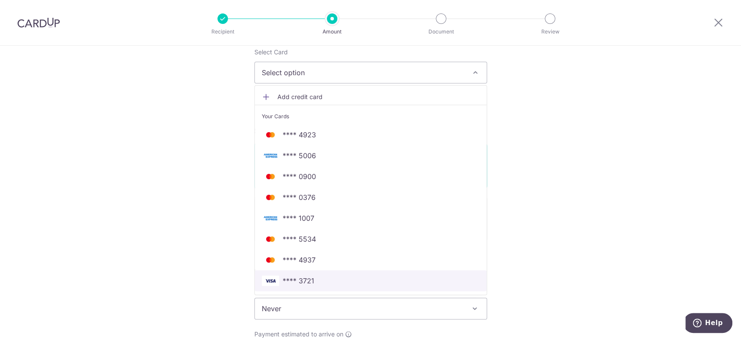
click at [329, 275] on span "**** 3721" at bounding box center [371, 280] width 218 height 10
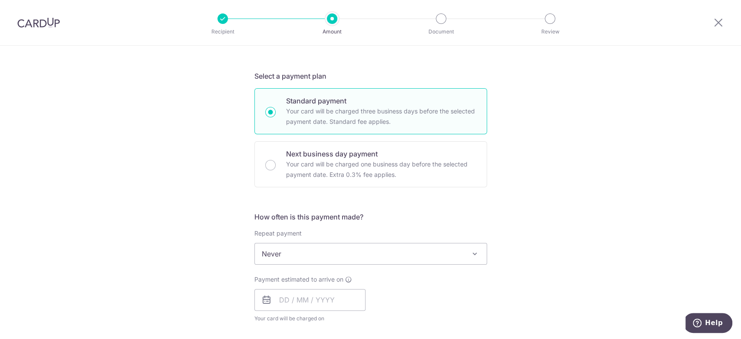
scroll to position [232, 0]
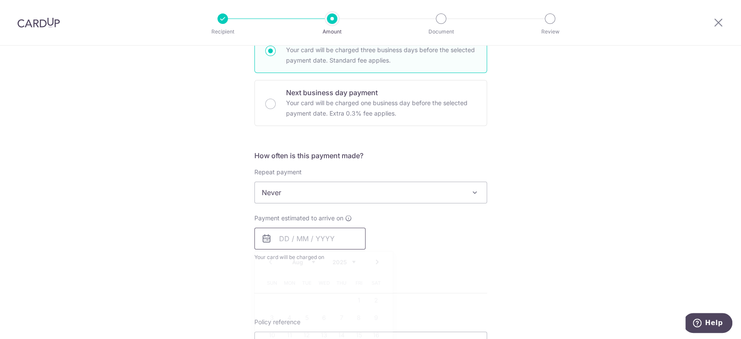
click at [289, 238] on input "text" at bounding box center [310, 239] width 111 height 22
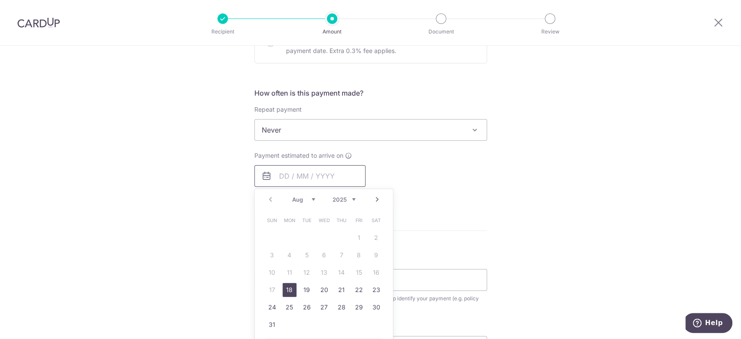
scroll to position [347, 0]
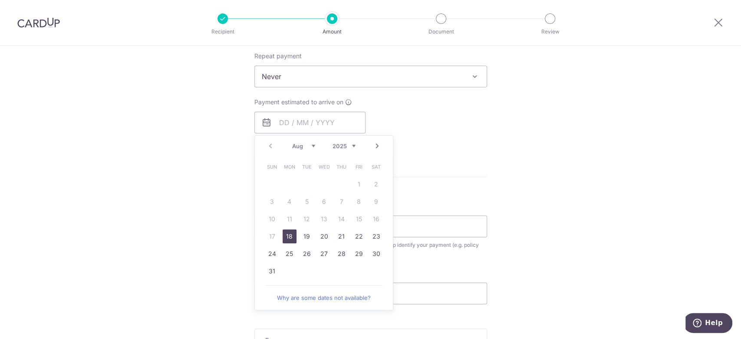
click at [288, 238] on link "18" at bounding box center [290, 236] width 14 height 14
type input "[DATE]"
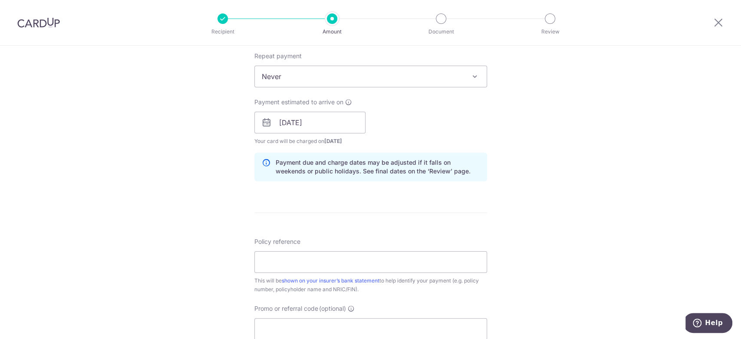
click at [228, 219] on div "Tell us more about your payment Enter payment amount SGD 118.50 118.50 Select C…" at bounding box center [370, 126] width 741 height 857
click at [307, 255] on input "Policy reference" at bounding box center [371, 262] width 233 height 22
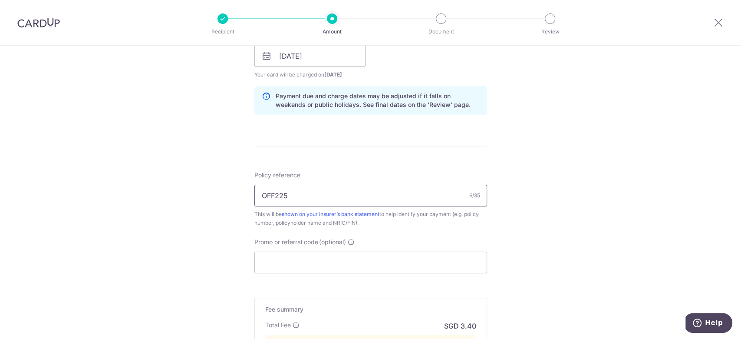
scroll to position [463, 0]
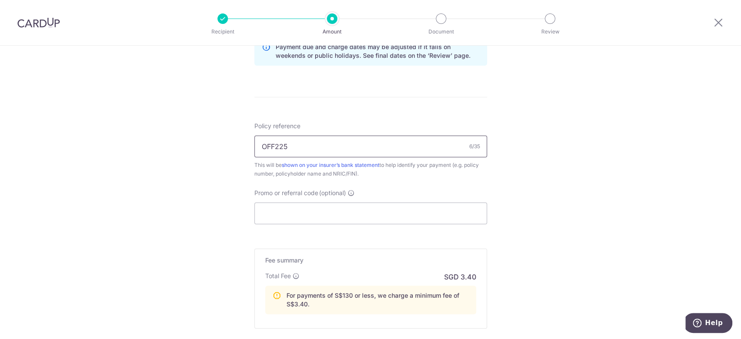
drag, startPoint x: 286, startPoint y: 146, endPoint x: 239, endPoint y: 139, distance: 47.4
click at [239, 139] on div "Tell us more about your payment Enter payment amount SGD 118.50 118.50 Select C…" at bounding box center [370, 11] width 741 height 857
type input "OFF225"
click at [288, 215] on input "Promo or referral code (optional)" at bounding box center [371, 213] width 233 height 22
paste input "OFF225"
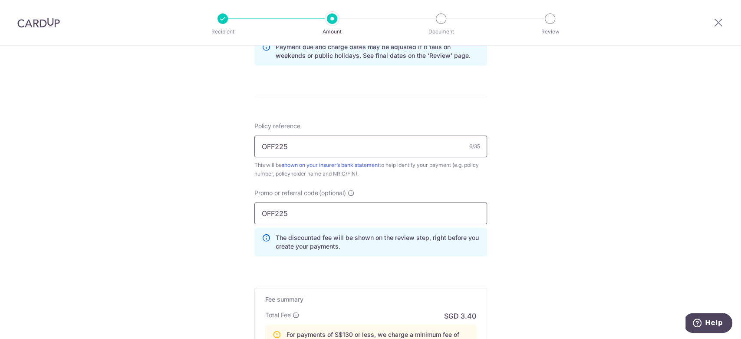
type input "OFF225"
drag, startPoint x: 293, startPoint y: 150, endPoint x: 237, endPoint y: 141, distance: 57.2
click at [237, 141] on div "Tell us more about your payment Enter payment amount SGD 118.50 118.50 Select C…" at bounding box center [370, 31] width 741 height 896
type input "P520340952 Malcolm Goh hp81395959"
click at [152, 141] on div "Tell us more about your payment Enter payment amount SGD 118.50 118.50 Select C…" at bounding box center [370, 31] width 741 height 896
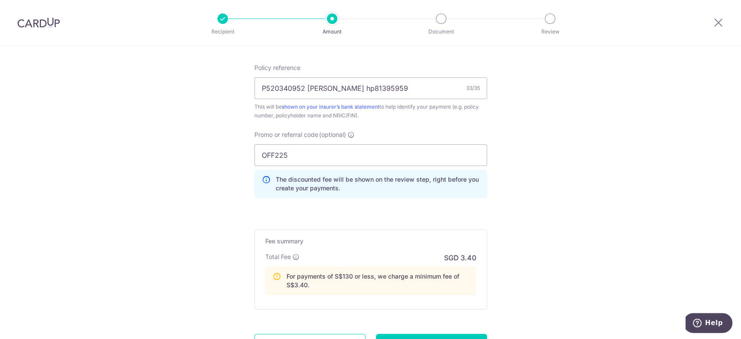
scroll to position [602, 0]
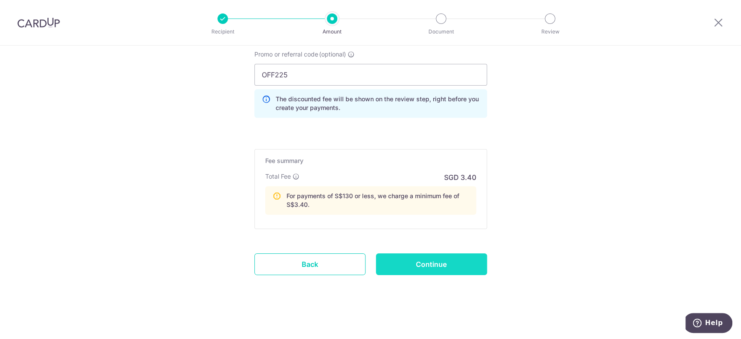
click at [450, 259] on input "Continue" at bounding box center [431, 264] width 111 height 22
type input "Create Schedule"
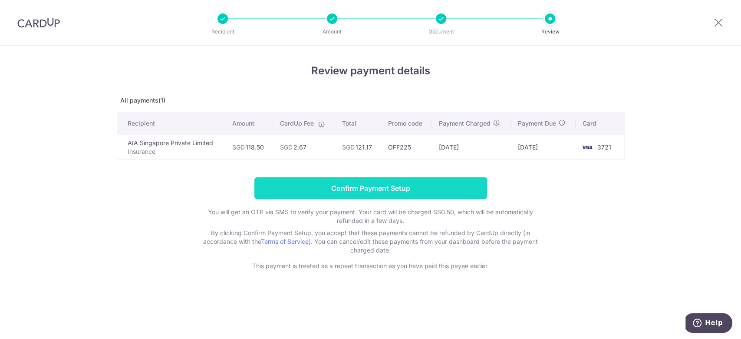
click at [398, 189] on input "Confirm Payment Setup" at bounding box center [371, 188] width 233 height 22
